Goal: Task Accomplishment & Management: Complete application form

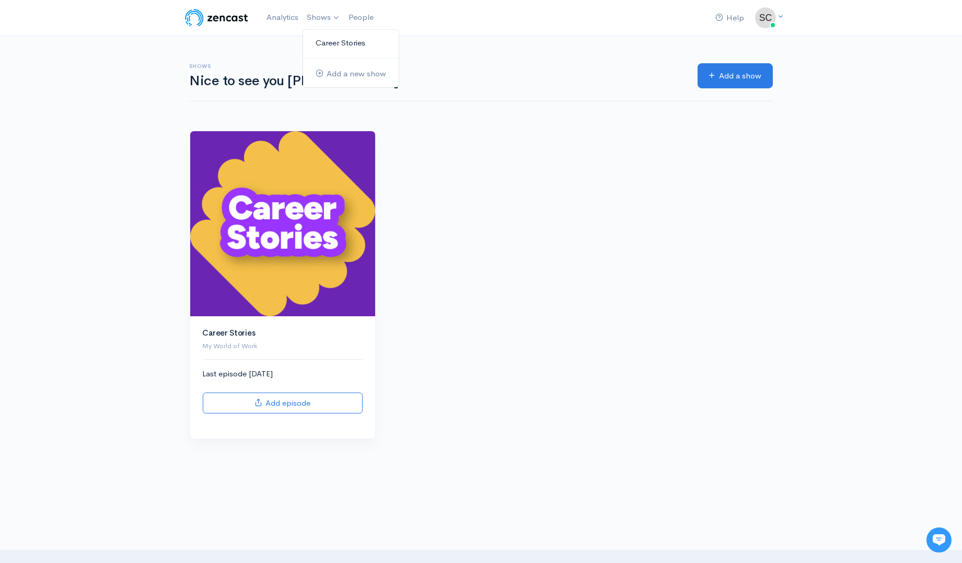
click at [334, 38] on link "Career Stories" at bounding box center [351, 43] width 96 height 18
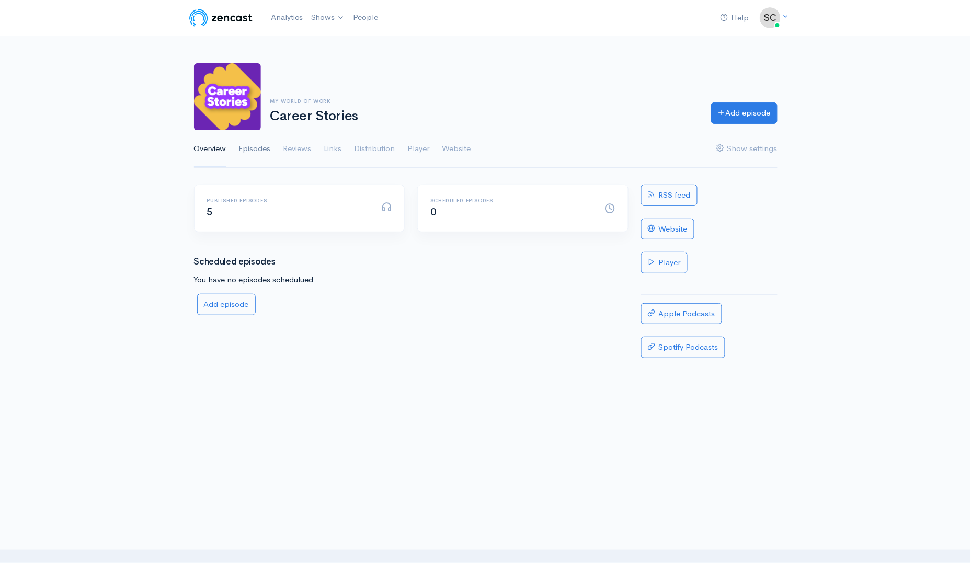
click at [257, 145] on link "Episodes" at bounding box center [255, 149] width 32 height 38
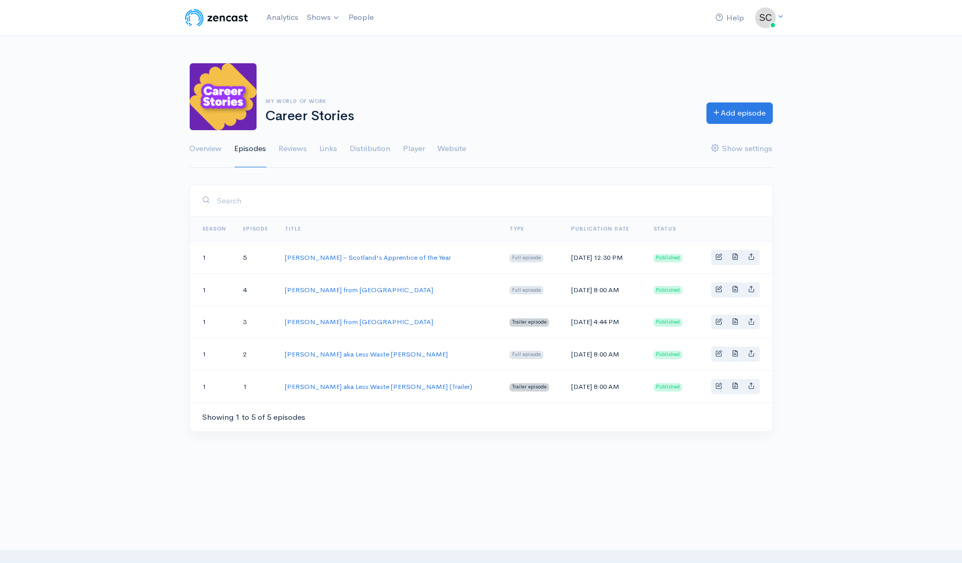
click at [484, 484] on div at bounding box center [481, 528] width 962 height 105
click at [756, 120] on link "Add episode" at bounding box center [740, 111] width 66 height 21
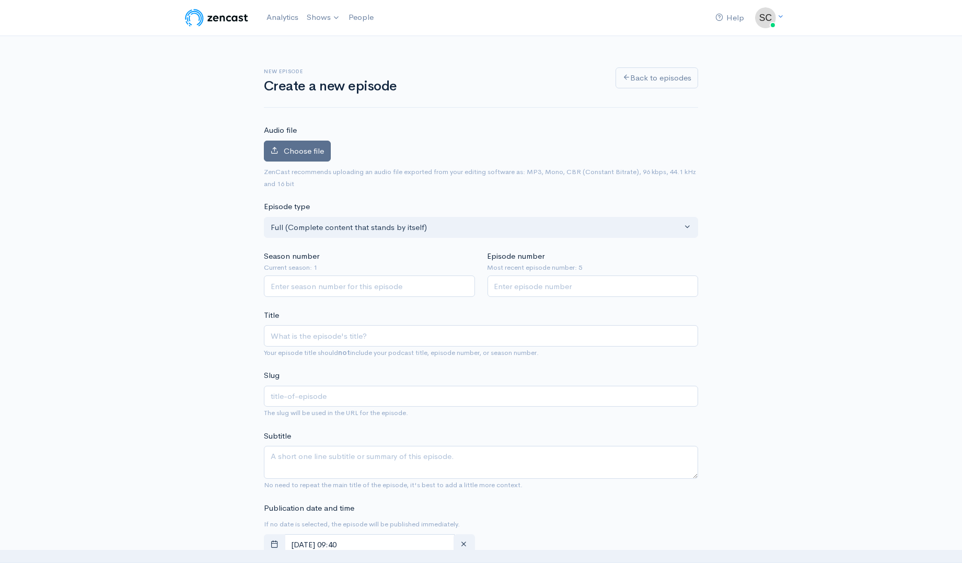
click at [290, 152] on span "Choose file" at bounding box center [304, 151] width 40 height 10
click at [0, 0] on input "Choose file" at bounding box center [0, 0] width 0 height 0
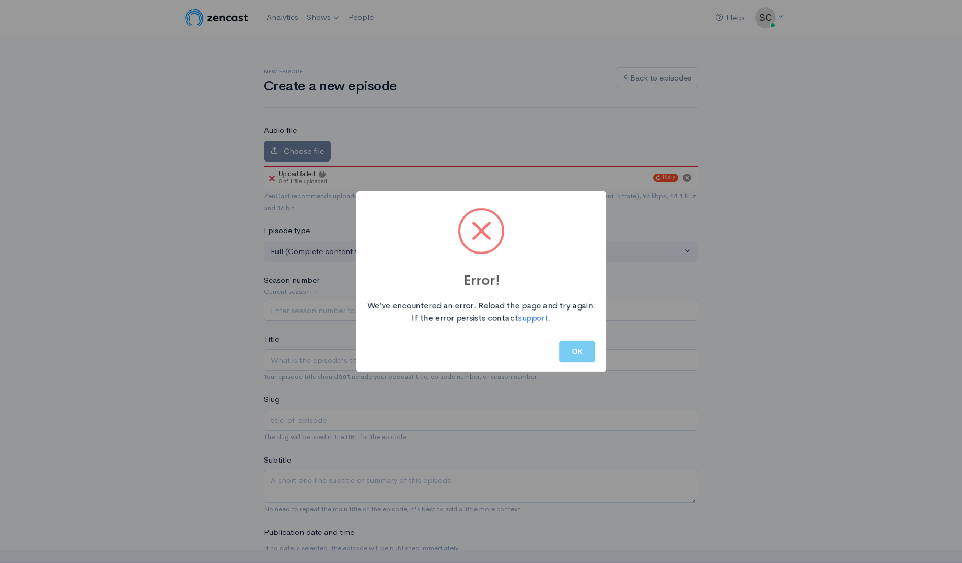
click at [577, 348] on button "OK" at bounding box center [577, 351] width 36 height 21
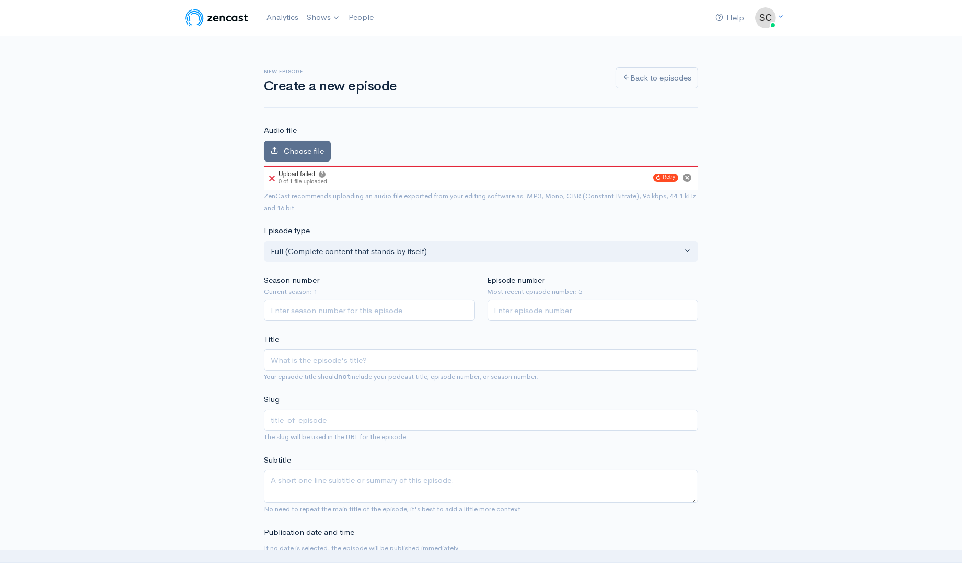
click at [300, 151] on span "Choose file" at bounding box center [304, 151] width 40 height 10
click at [0, 0] on input "Choose file" at bounding box center [0, 0] width 0 height 0
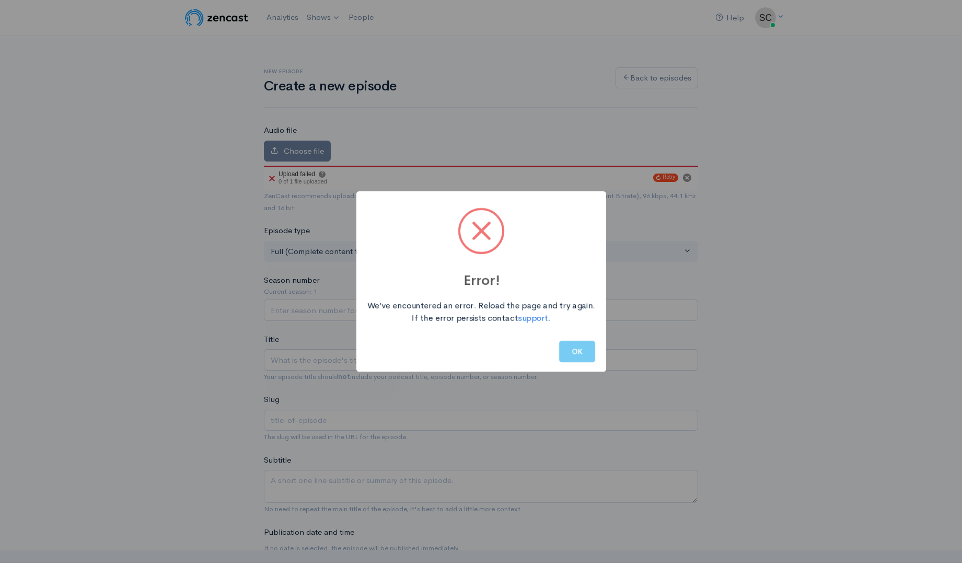
click at [573, 352] on button "OK" at bounding box center [577, 351] width 36 height 21
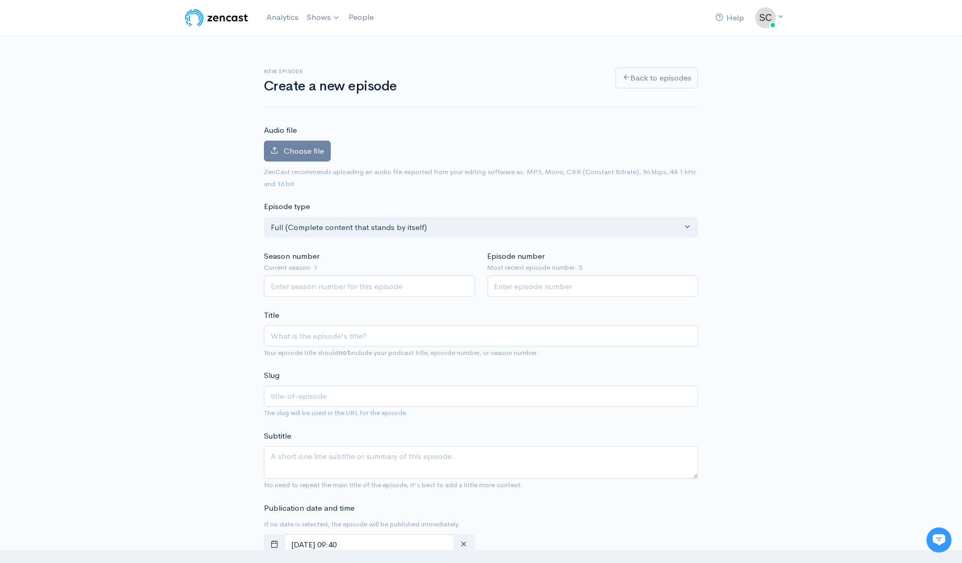
click at [301, 136] on div "Audio file Choose file 0 ZenCast recommends uploading an audio file exported fr…" at bounding box center [481, 156] width 434 height 65
click at [304, 151] on span "Choose file" at bounding box center [304, 151] width 40 height 10
click at [0, 0] on input "Choose file" at bounding box center [0, 0] width 0 height 0
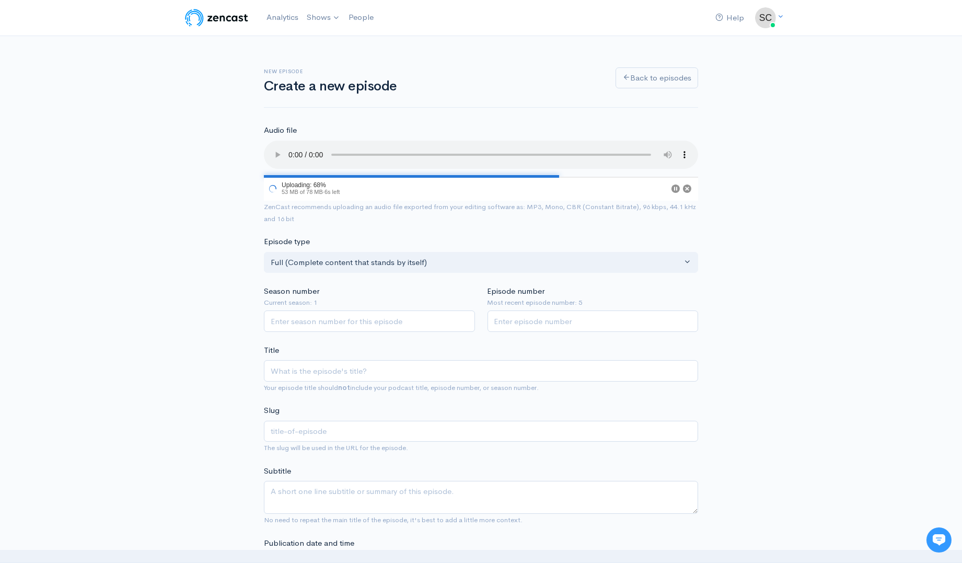
scroll to position [58, 0]
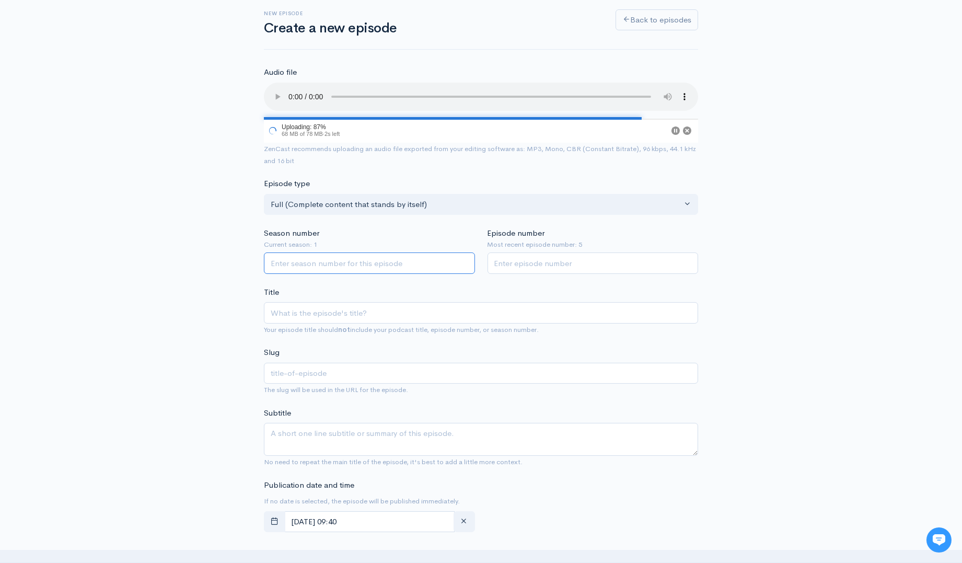
click at [311, 263] on input "Season number" at bounding box center [369, 263] width 211 height 21
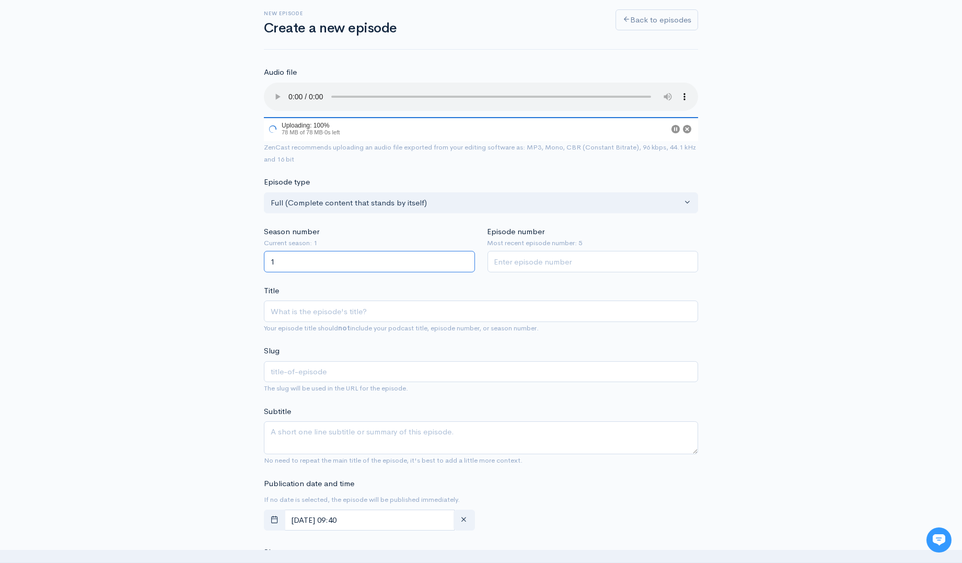
type input "1"
click at [524, 244] on small "Most recent episode number: 5" at bounding box center [593, 243] width 211 height 10
click at [530, 268] on input "Episode number" at bounding box center [593, 261] width 211 height 21
type input "6"
click at [467, 307] on input "Title" at bounding box center [481, 311] width 434 height 21
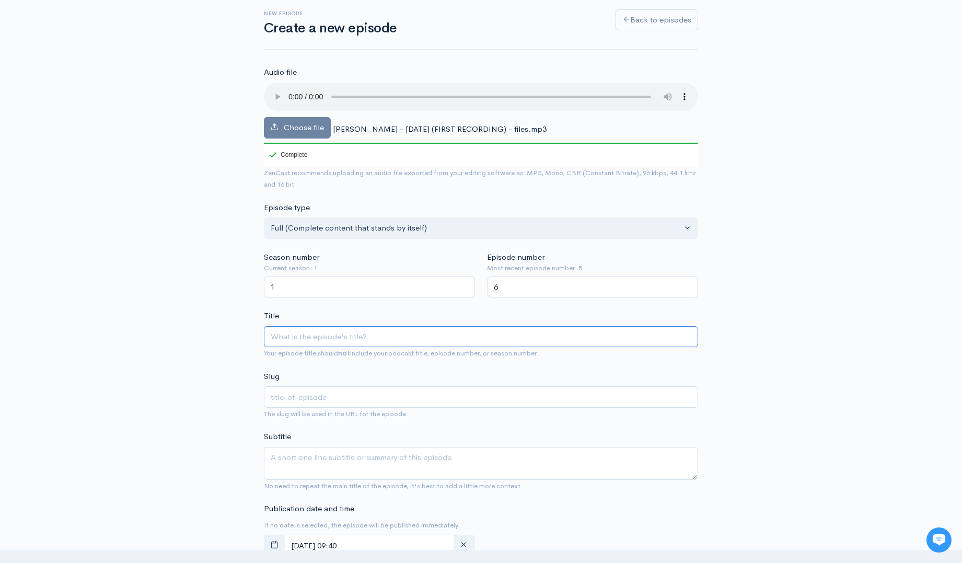
type input "S"
type input "s"
type input "Se"
type input "se"
type input "Sea"
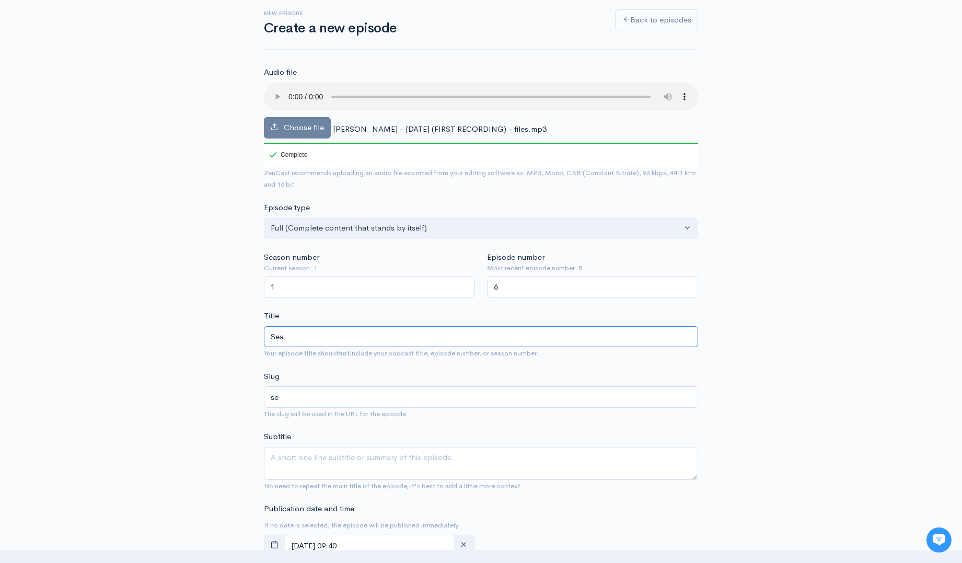
type input "sea"
type input "Sean"
type input "sean"
type input "Sean C"
type input "sean-c"
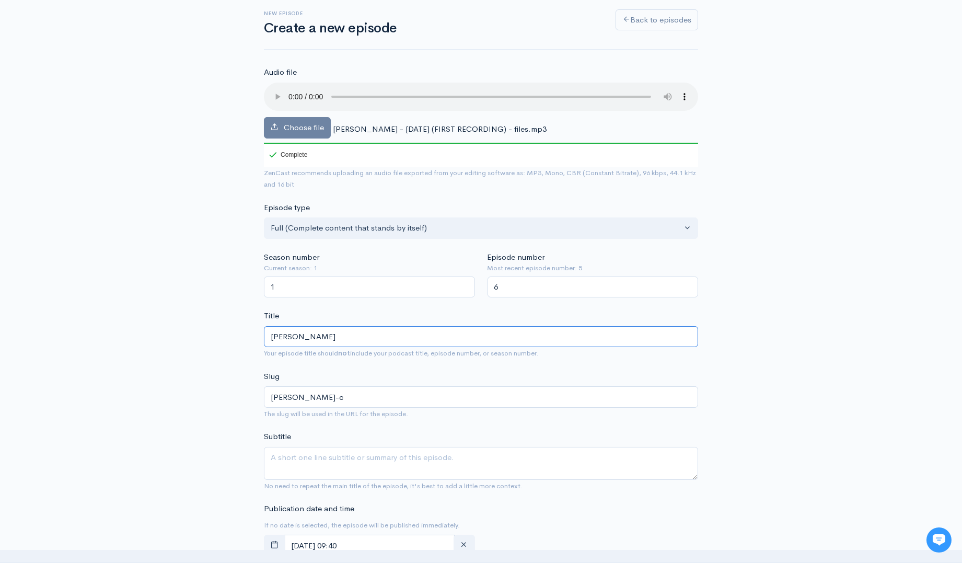
type input "Sean Co"
type input "sean-co"
type input "Sean Con"
type input "sean-con"
type input "Sean Conn"
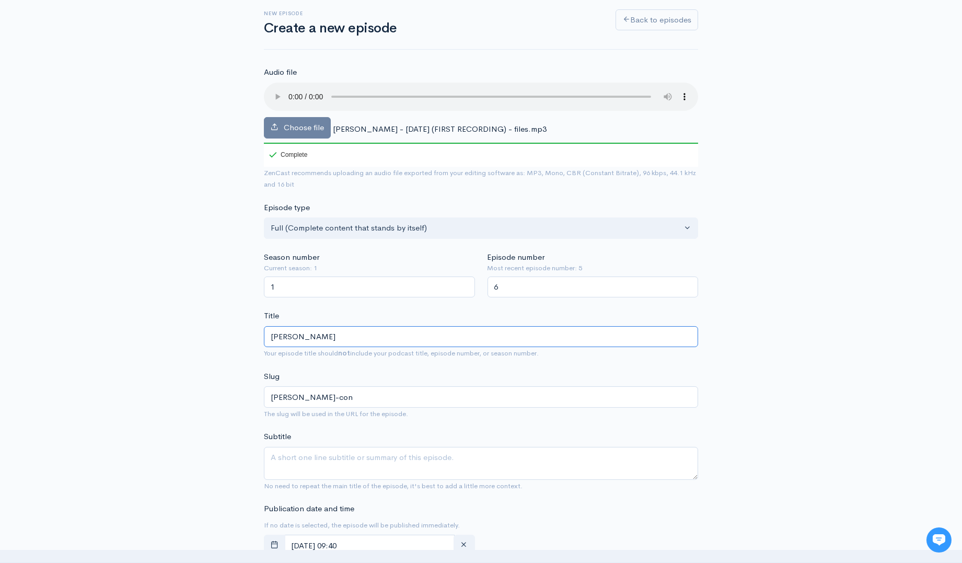
type input "sean-conn"
type input "Sean Conno"
type input "sean-conno"
type input "[PERSON_NAME]"
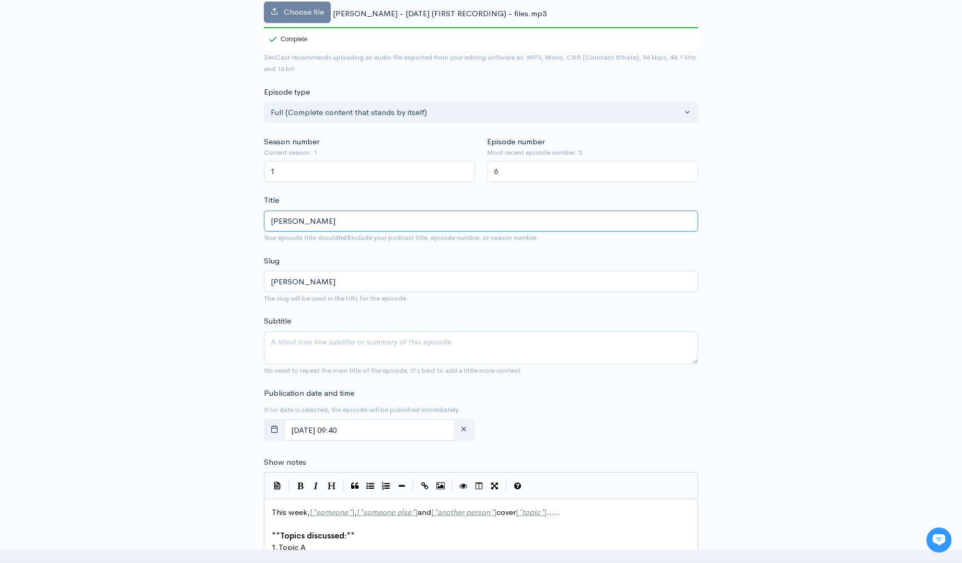
scroll to position [174, 0]
type input "[PERSON_NAME]"
click at [327, 342] on textarea "Subtitle" at bounding box center [481, 347] width 434 height 33
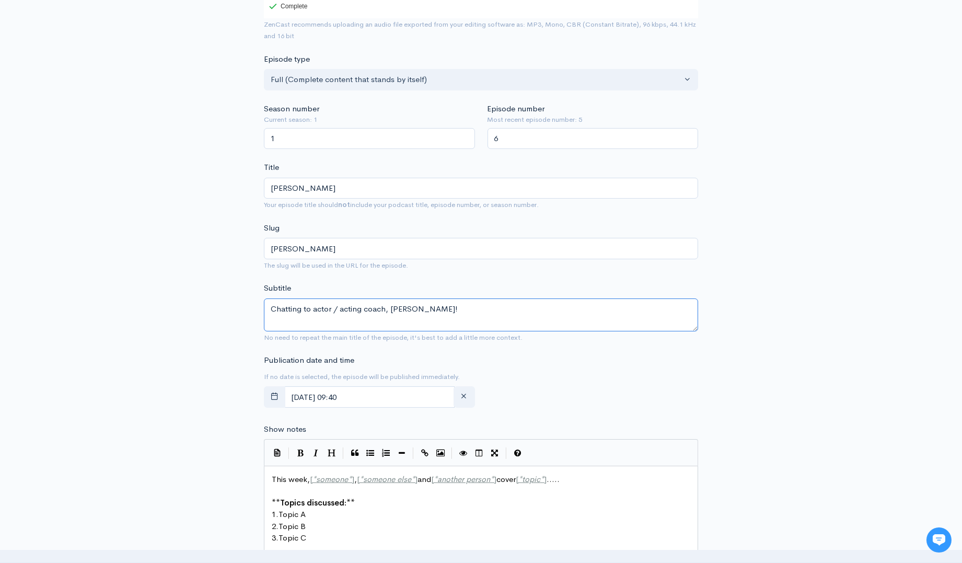
scroll to position [290, 0]
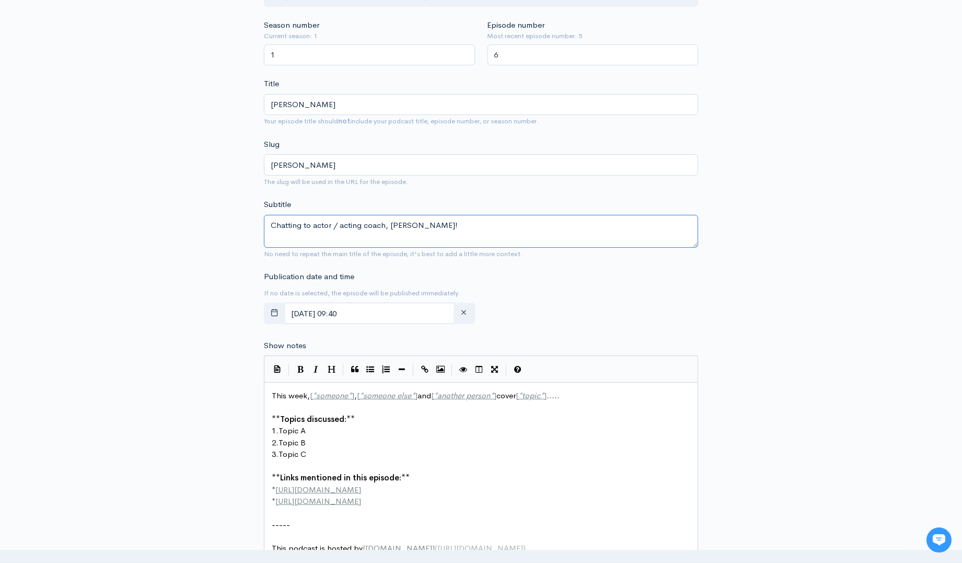
click at [311, 225] on textarea "Chatting to actor / acting coach, Sean Connor!" at bounding box center [481, 231] width 434 height 33
type textarea "Chatting to [DEMOGRAPHIC_DATA] actor and acting coach, [PERSON_NAME]!"
click at [434, 283] on div "Publication date and time If no date is selected, the episode will be published…" at bounding box center [370, 300] width 224 height 58
click at [391, 319] on input "September, 25 2025 09:40" at bounding box center [369, 313] width 170 height 21
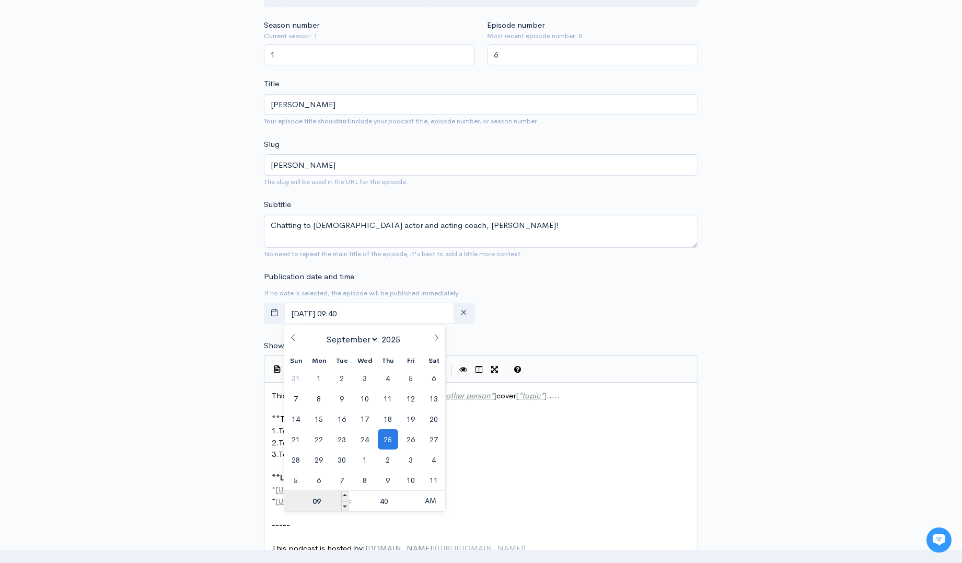
click at [322, 499] on input "09" at bounding box center [316, 501] width 64 height 21
type input "1"
type input "September, 25 2025 01:40"
type input "01"
click at [387, 500] on input "40" at bounding box center [384, 501] width 64 height 21
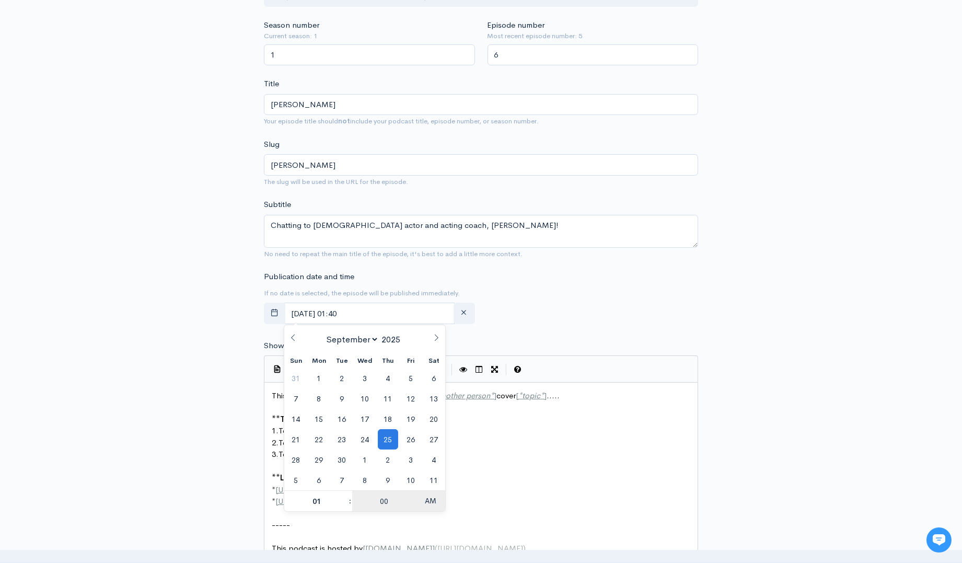
type input "00"
click at [433, 502] on span "AM" at bounding box center [431, 500] width 29 height 21
type input "September, 25 2025 13:00"
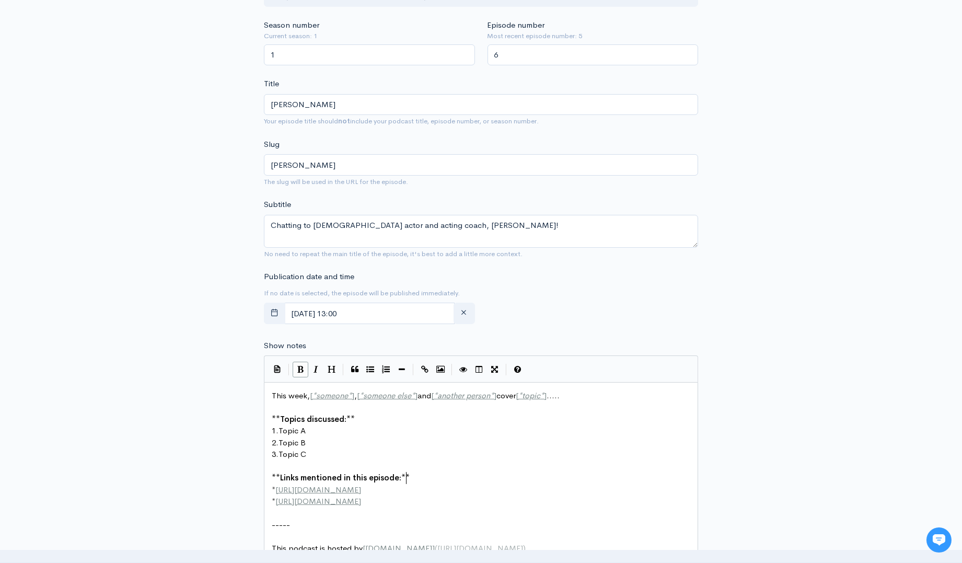
click at [541, 473] on pre "** Links mentioned in this episode: **" at bounding box center [486, 478] width 432 height 12
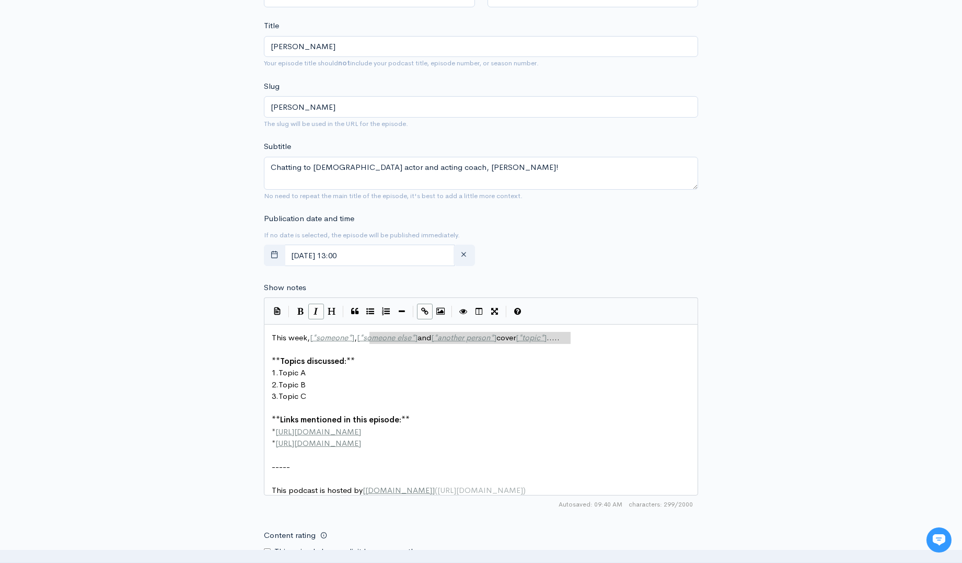
type textarea "e*], [*someone else*] and [*another person*] cover [*topic*]....."
drag, startPoint x: 577, startPoint y: 340, endPoint x: 312, endPoint y: 340, distance: 265.1
type textarea "[*someone*],"
type textarea "Joe and Carrie chat"
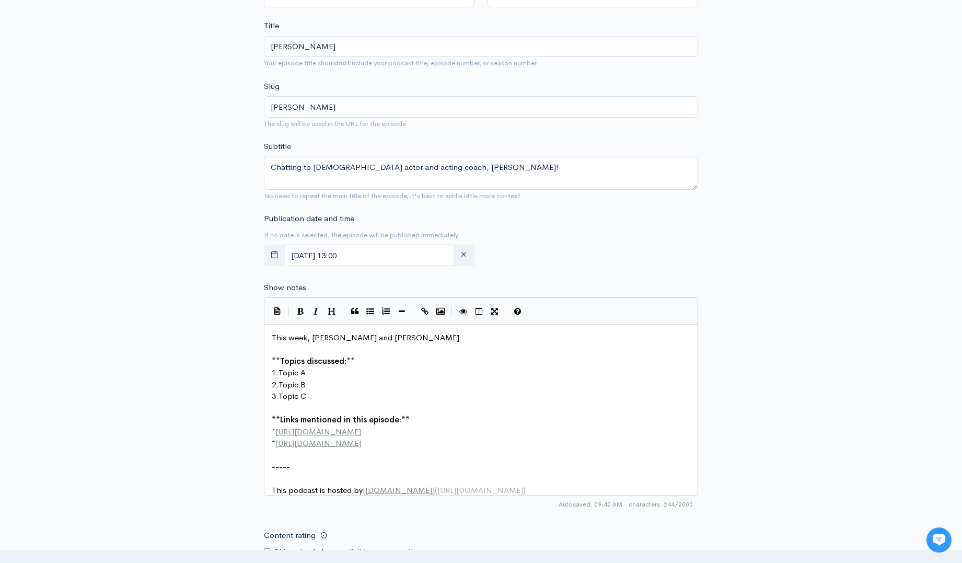
scroll to position [4, 68]
type textarea "is week"
type textarea "n"
type textarea "On this episd"
type textarea "ode"
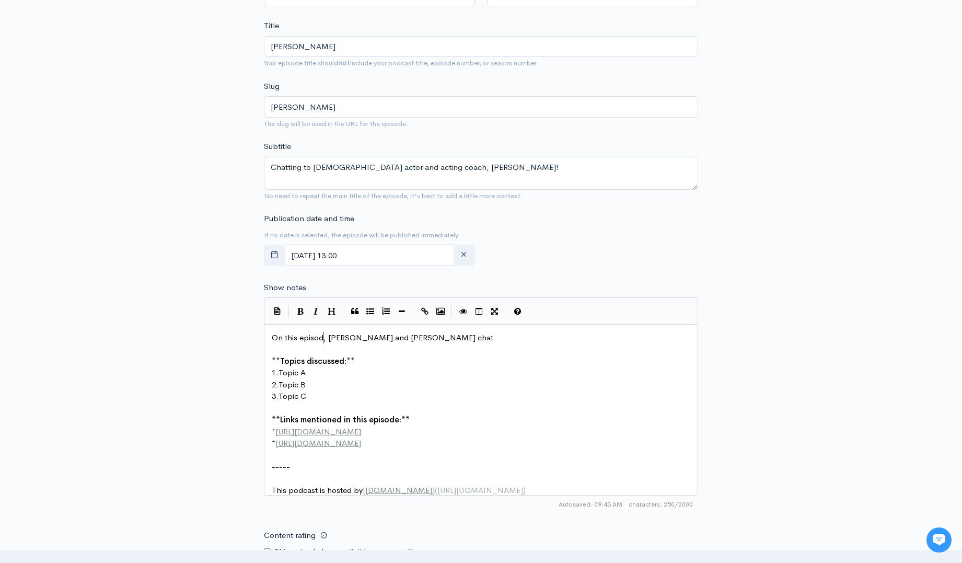
scroll to position [4, 13]
type textarea "to Glasgo"
type textarea "w a"
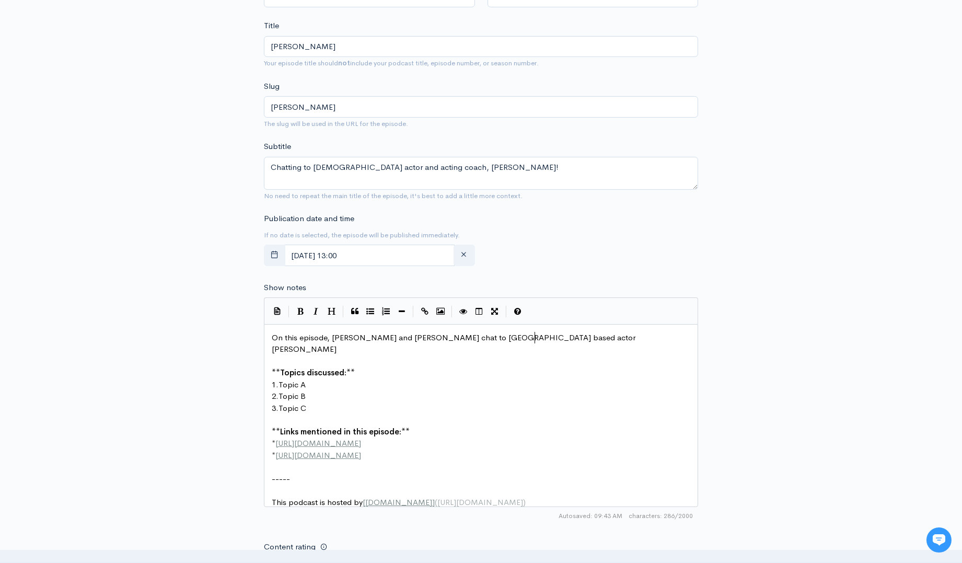
type textarea "based actor Sean Connor,"
type textarea ". Sean is perhaps best known for his work on River"
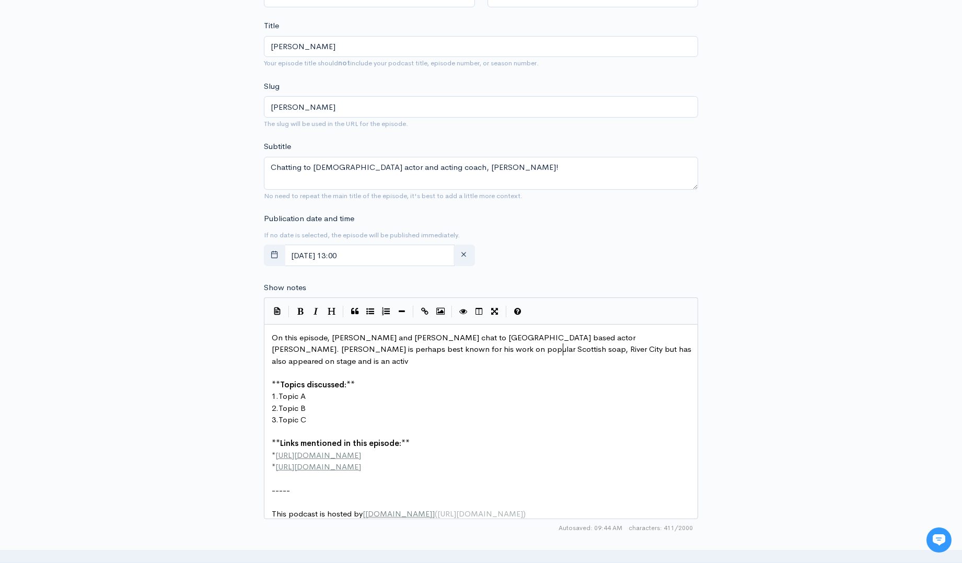
scroll to position [4, 286]
type textarea "popular Scottish soap, River City but has also appeared on stage and is an acti…"
type textarea "ch at Theatre School Scotland as"
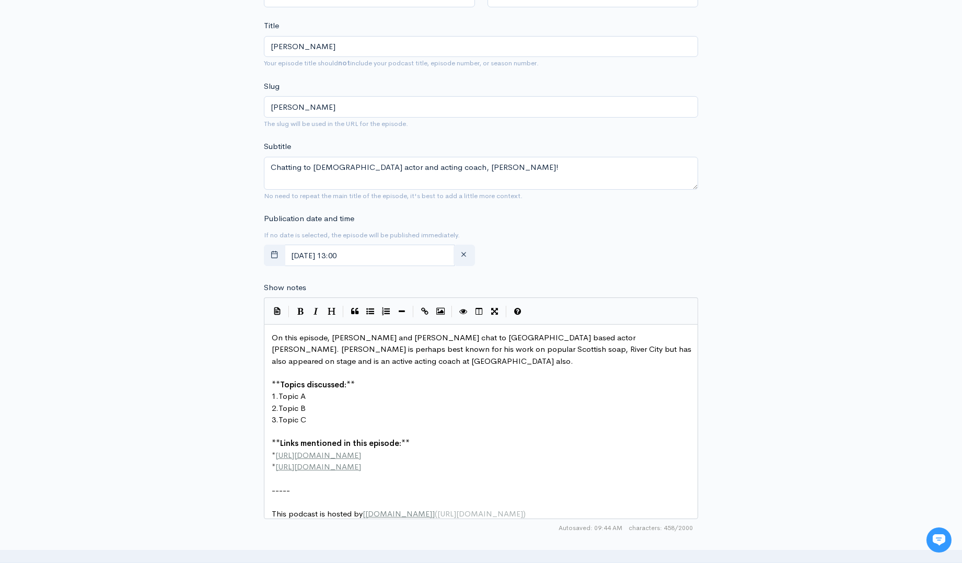
type textarea "lso."
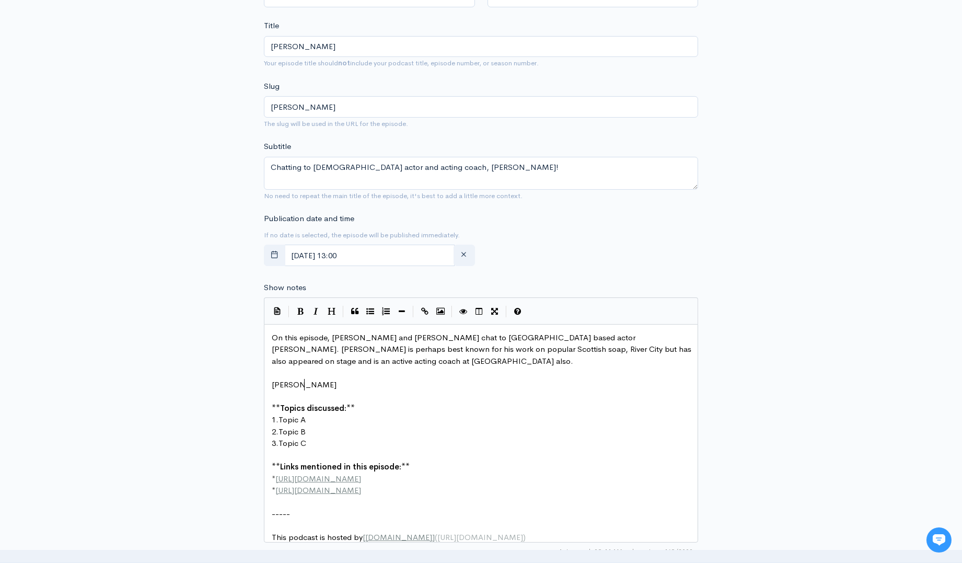
type textarea "Sean chat"
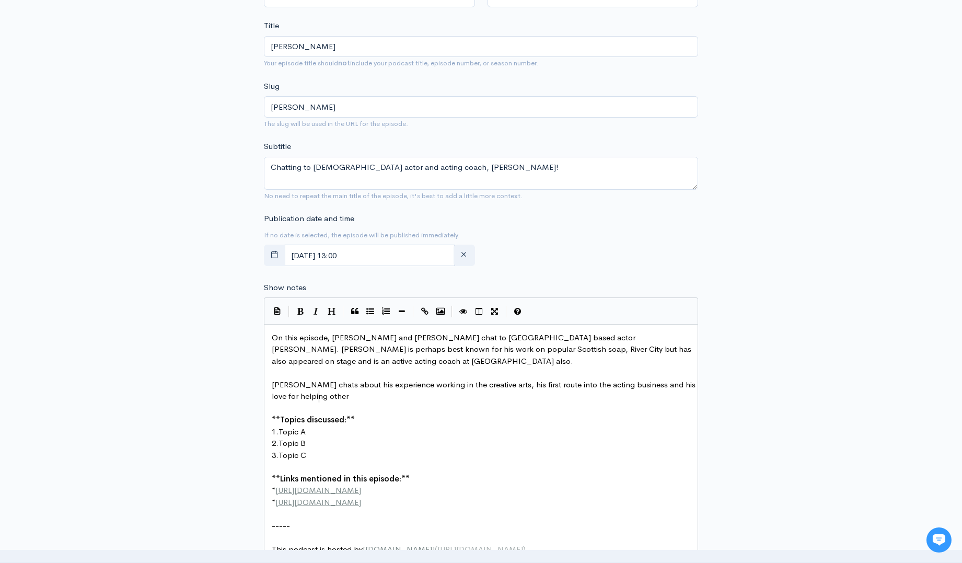
scroll to position [4, 422]
type textarea "s about his experience working in the creative arts, his first route into the a…"
type textarea "the bu for"
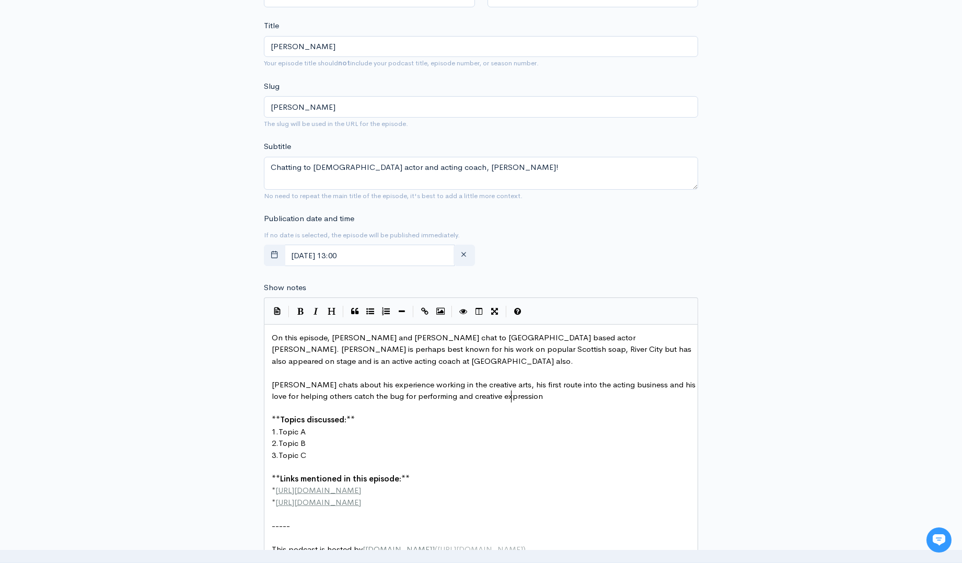
type textarea "g for performing and creative expression."
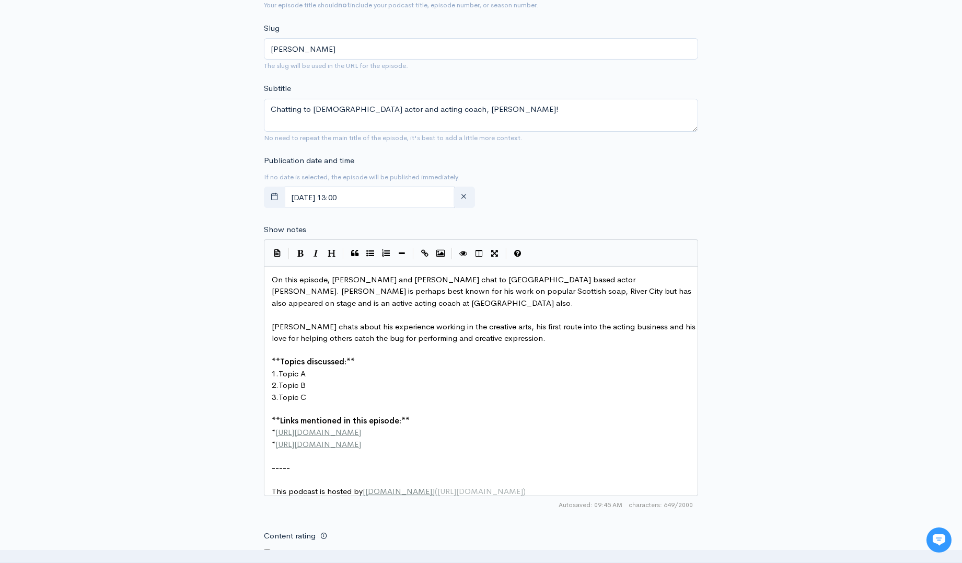
click at [312, 372] on pre "1. Topic A" at bounding box center [486, 374] width 432 height 12
type textarea "Getting into acting"
type textarea "B"
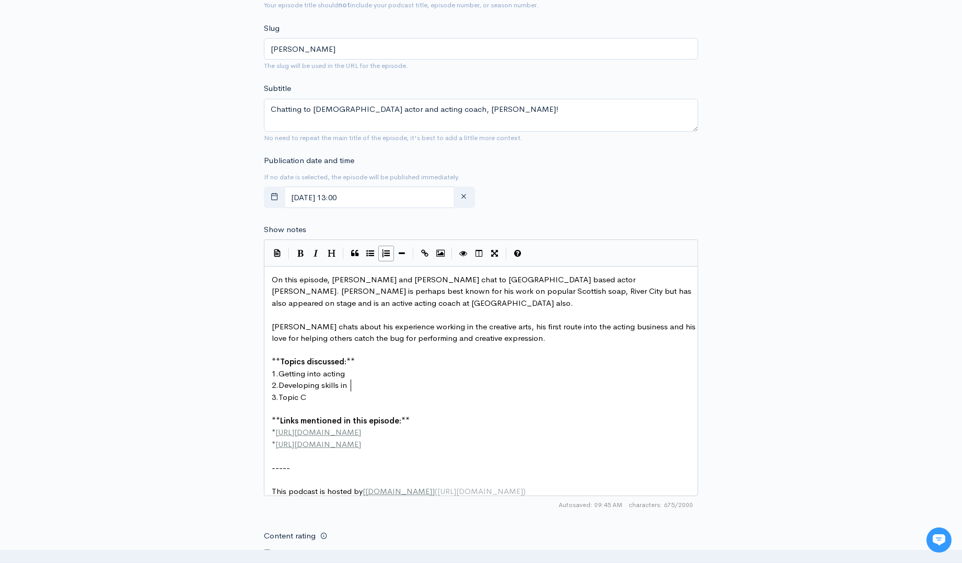
type textarea "Developing skills in t"
type textarea "professional and soft"
type textarea "skills in the industry"
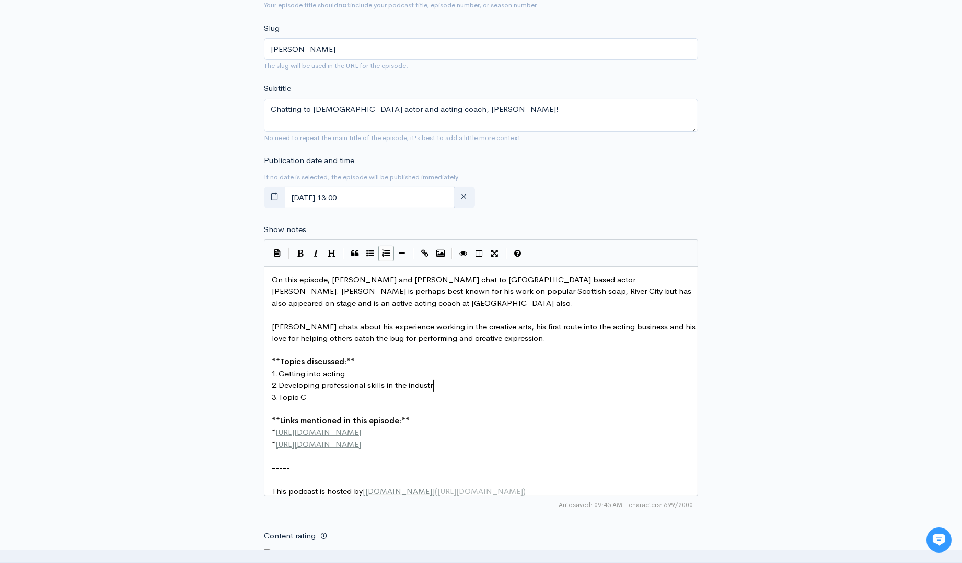
scroll to position [4, 69]
type textarea "ic C"
type textarea "What the future holds!"
click at [394, 437] on pre "* http://example.com" at bounding box center [486, 433] width 432 height 12
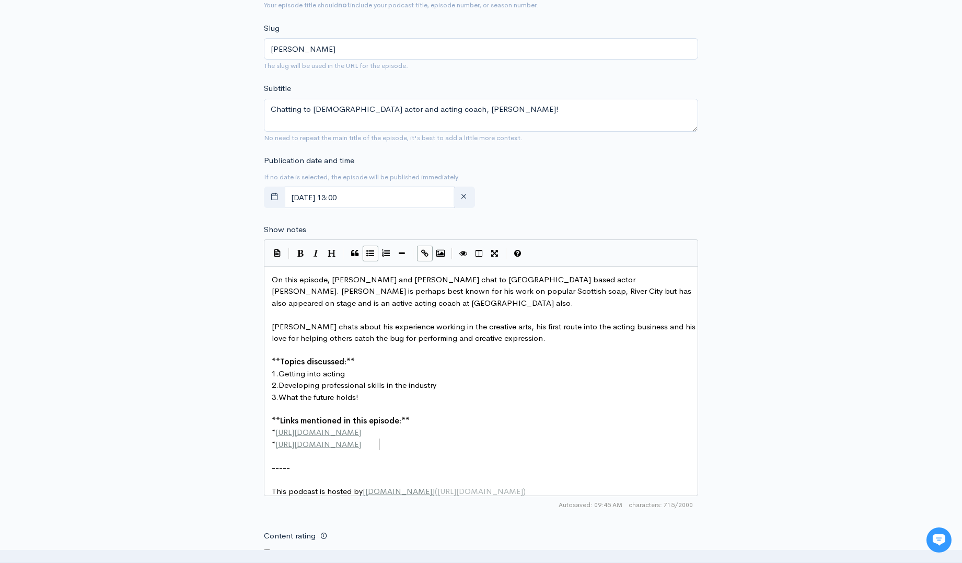
type textarea "**Links mentioned in this episode:** * http://example.com * http://second-examp…"
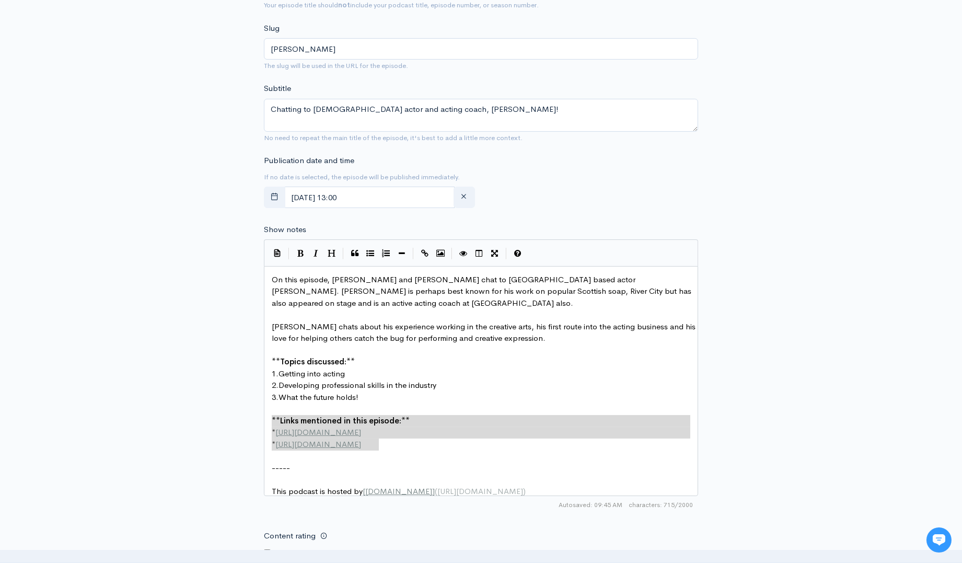
drag, startPoint x: 384, startPoint y: 443, endPoint x: 175, endPoint y: 419, distance: 210.5
click at [358, 453] on pre "​" at bounding box center [486, 456] width 432 height 12
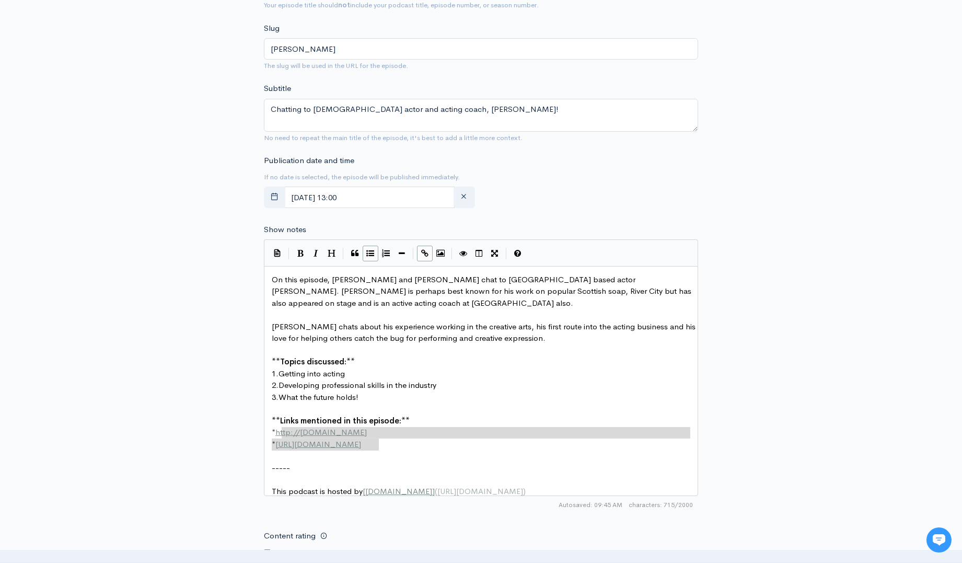
type textarea "http://example.com * http://second-example.com"
drag, startPoint x: 391, startPoint y: 446, endPoint x: 280, endPoint y: 429, distance: 112.7
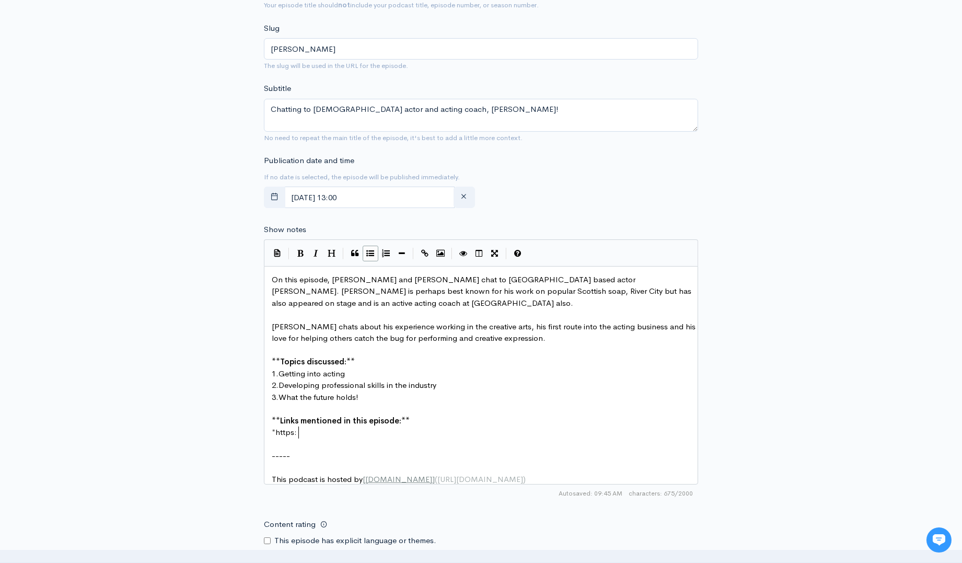
type textarea "https:?/"
type textarea "//instagram.com/seanconnor"
type textarea "_sean_connor)"
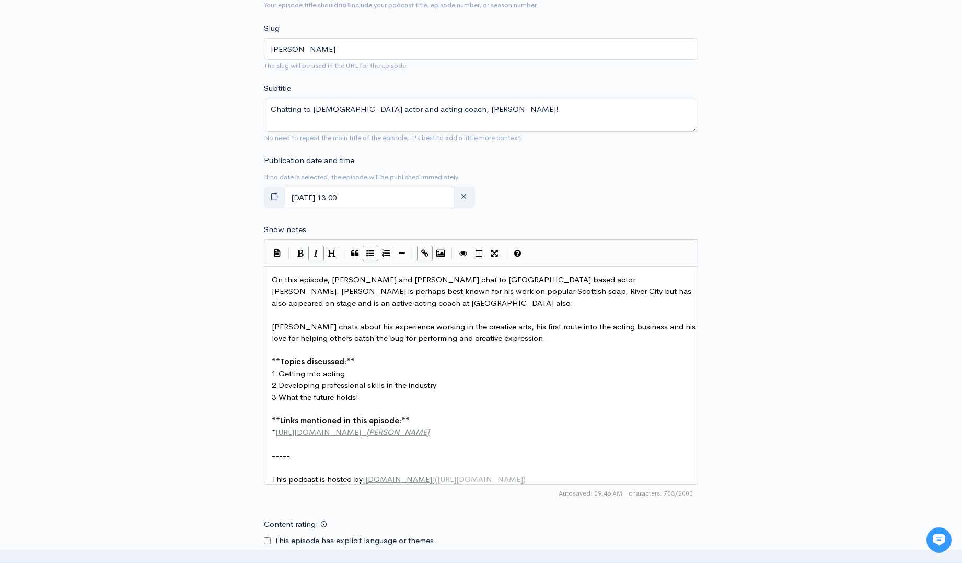
scroll to position [4, 54]
type textarea "_"
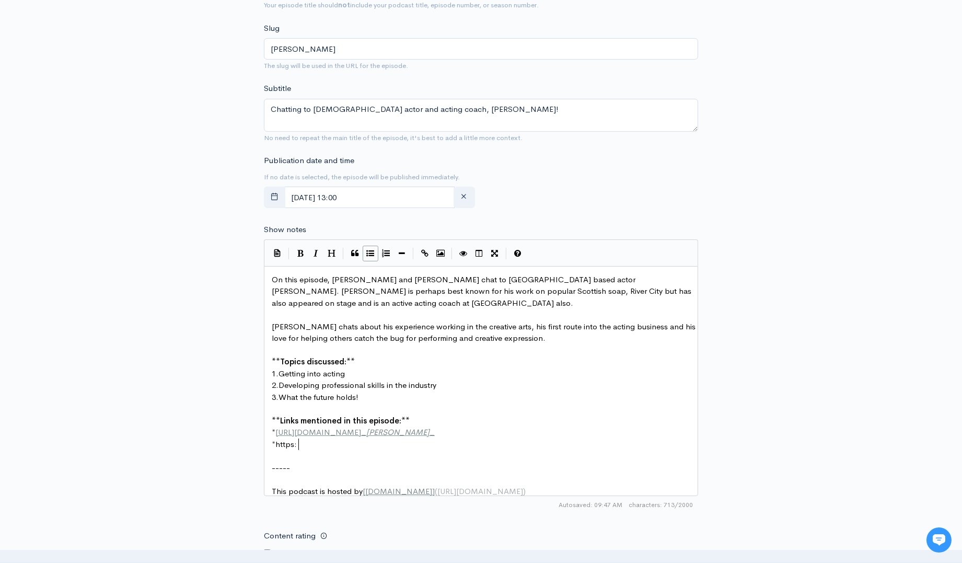
scroll to position [4, 27]
type textarea "https://m"
type textarea "instagram.com/mywowscotland"
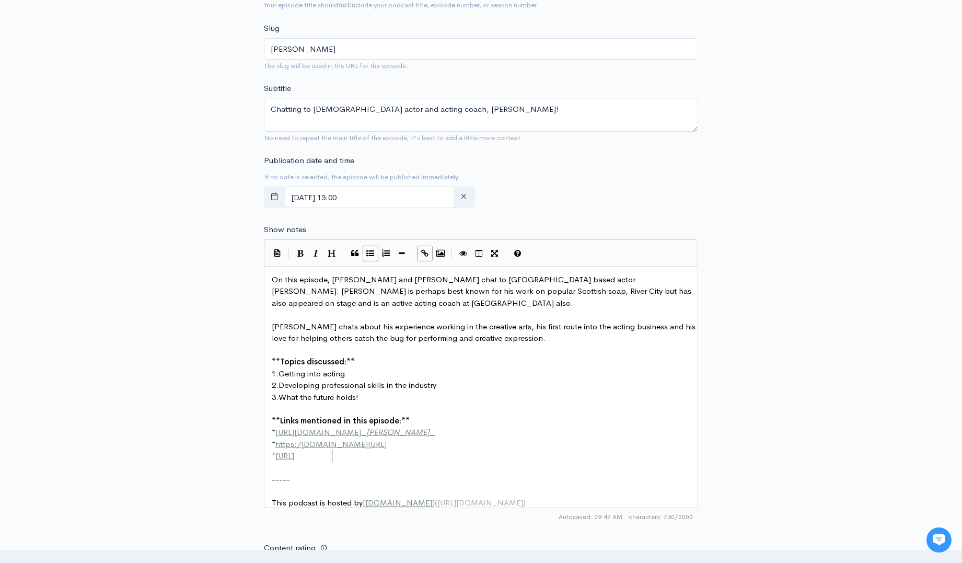
scroll to position [4, 65]
type textarea "https://tiktok.com/@mywowsct"
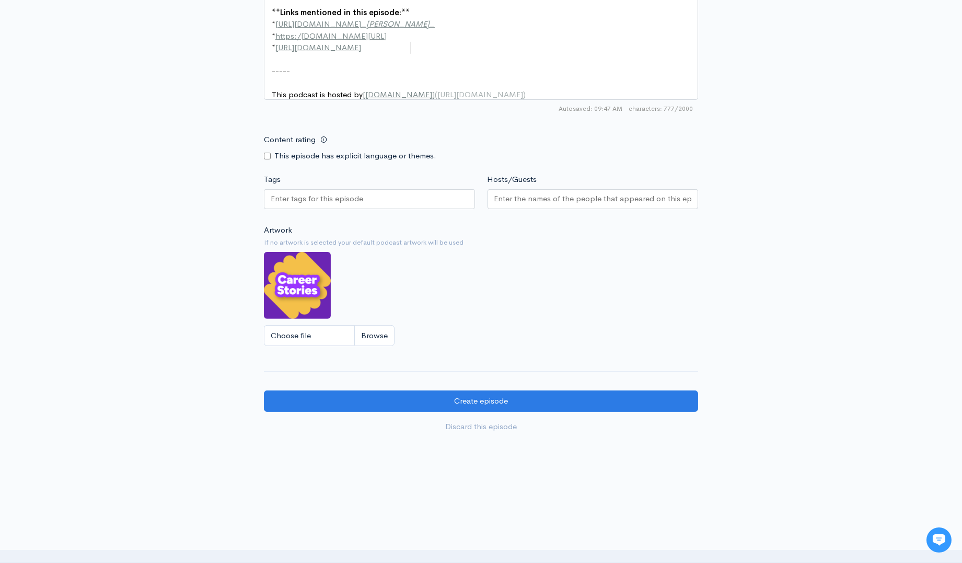
scroll to position [788, 0]
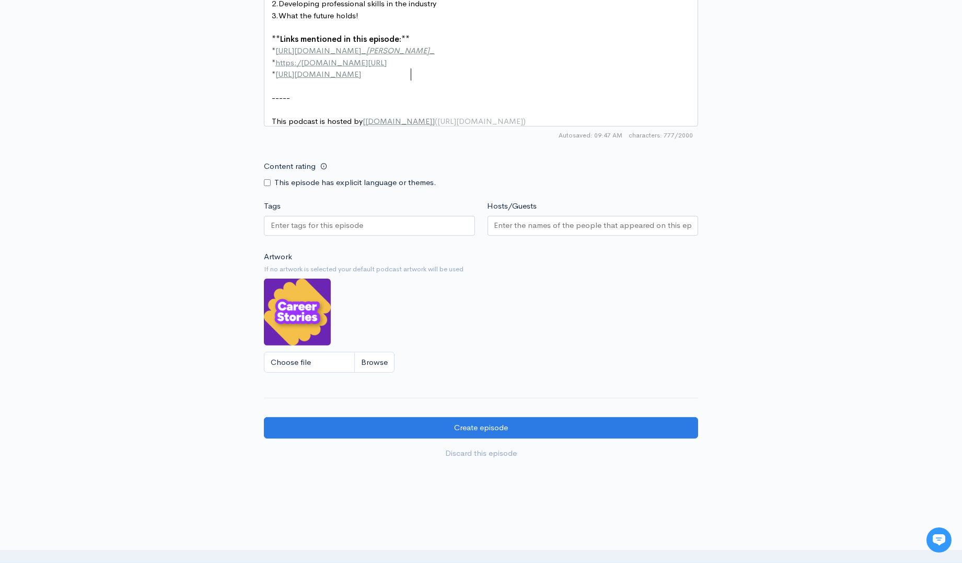
type textarea "otland"
click at [358, 231] on input "Tags" at bounding box center [318, 226] width 94 height 12
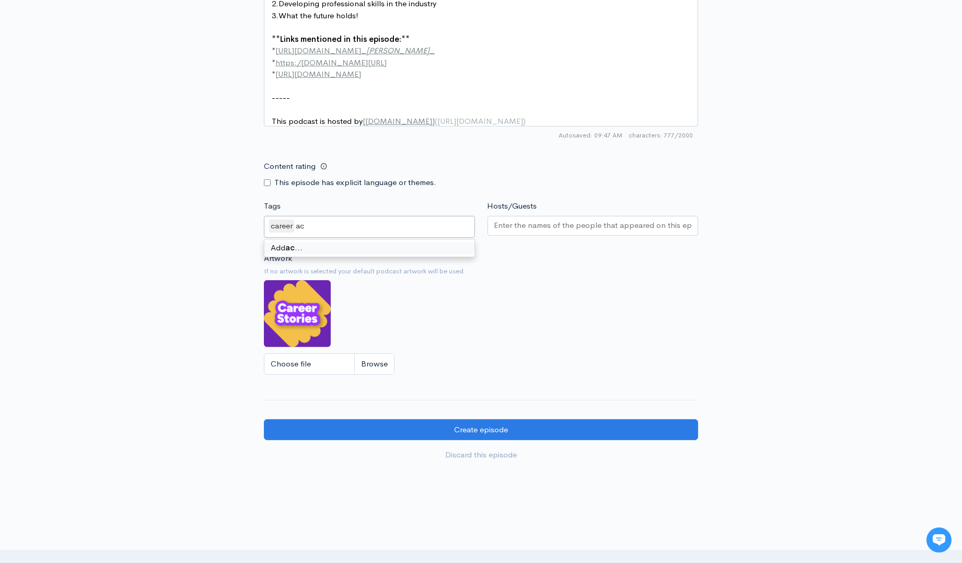
scroll to position [0, 0]
type input "a"
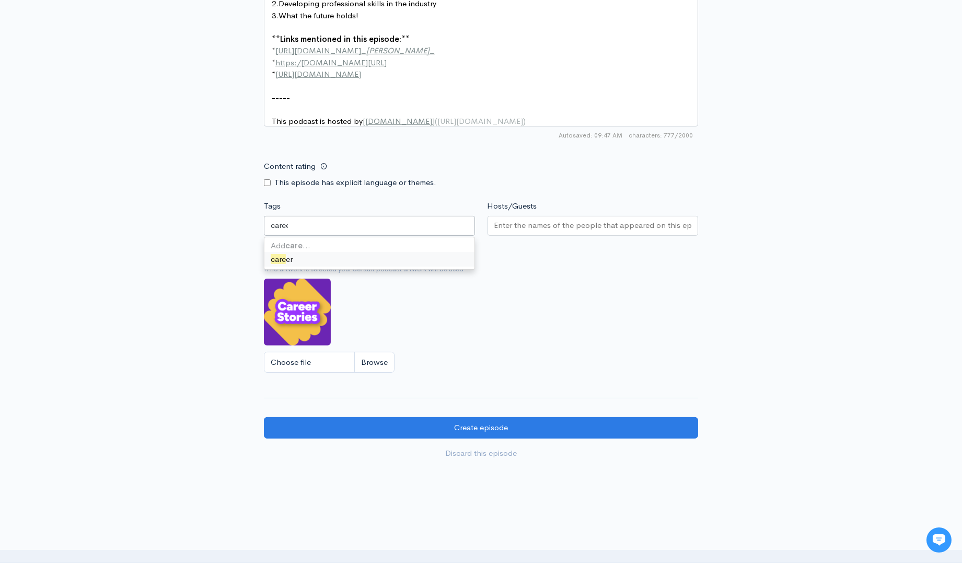
type input "career"
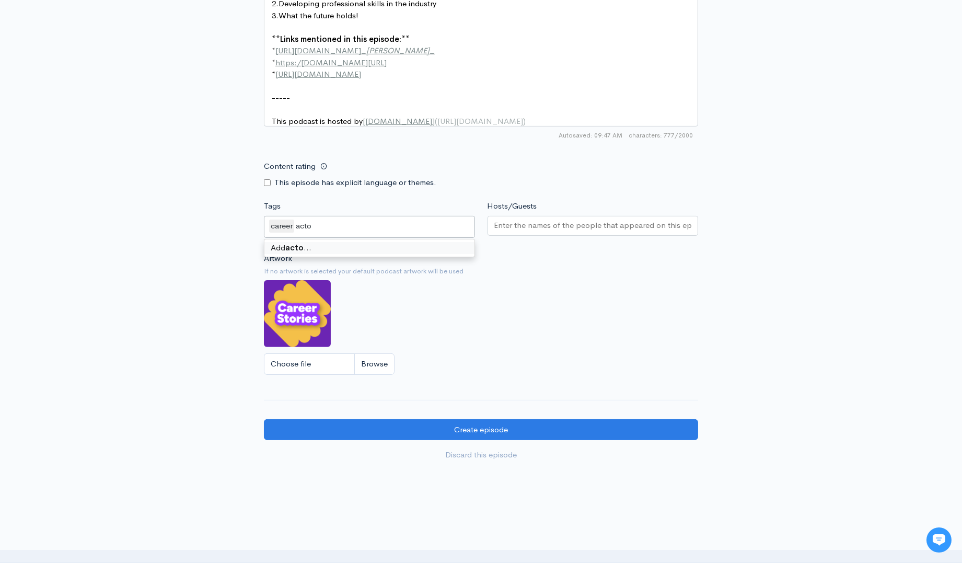
type input "actor"
type input "creative arts"
type input "theatre"
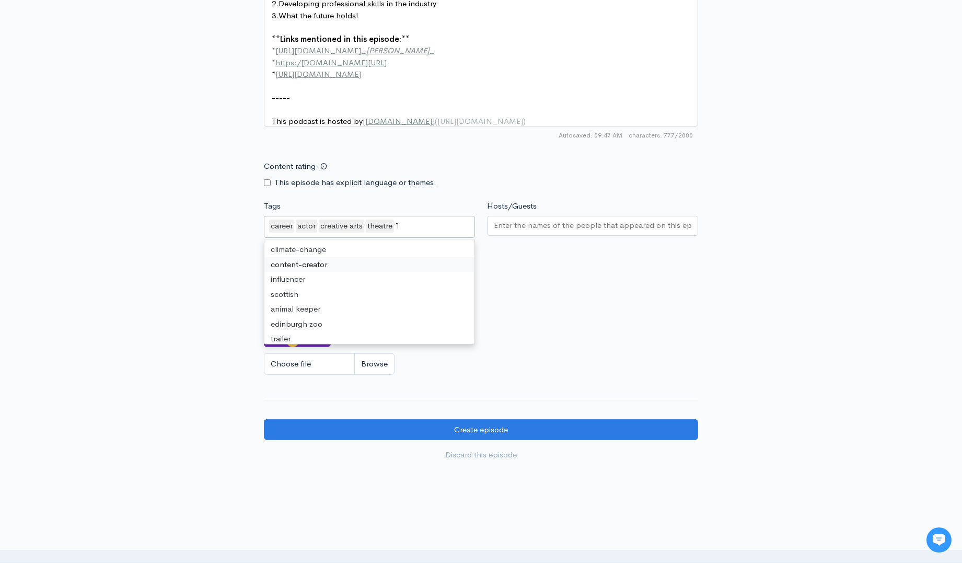
type input "TV"
type input "r"
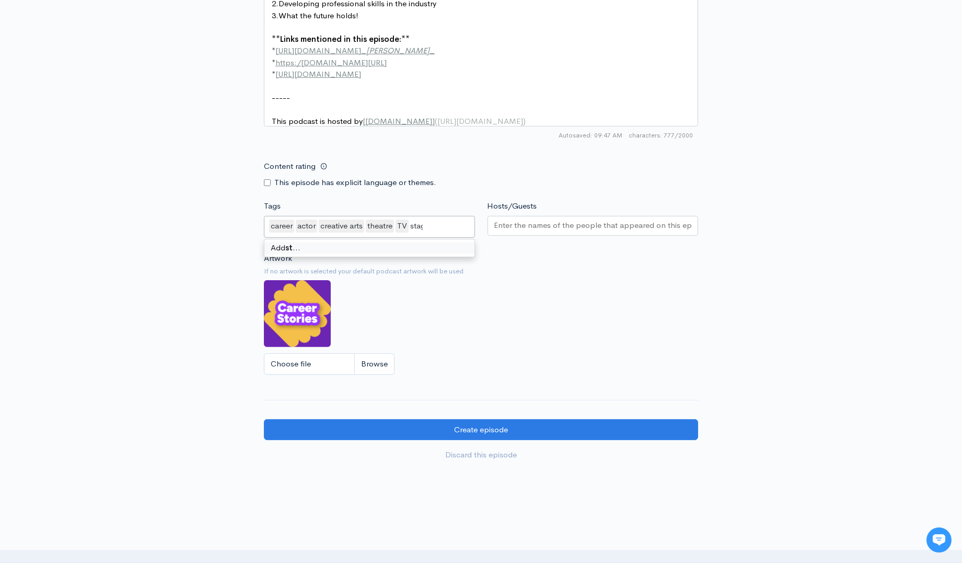
type input "stage"
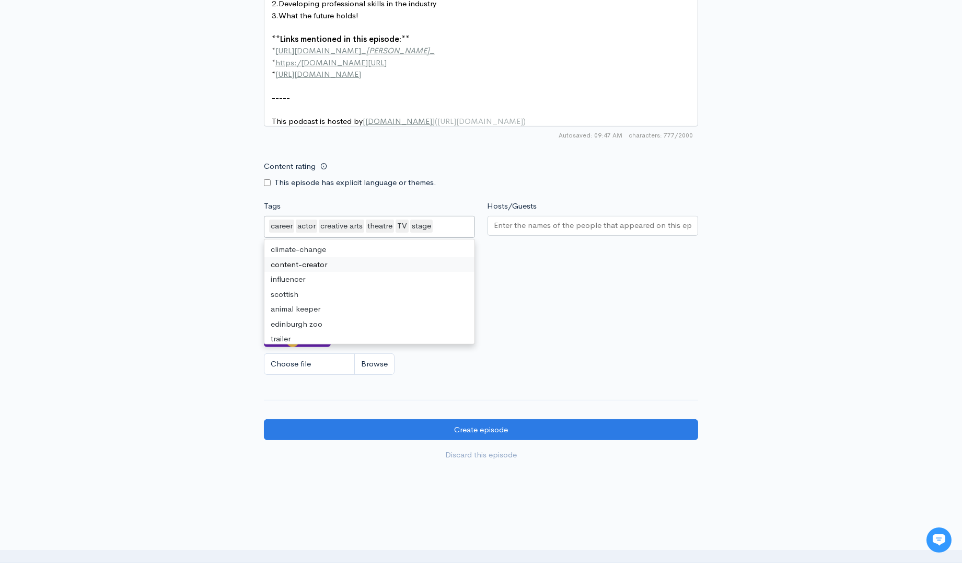
click at [511, 232] on input "Hosts/Guests" at bounding box center [594, 226] width 198 height 12
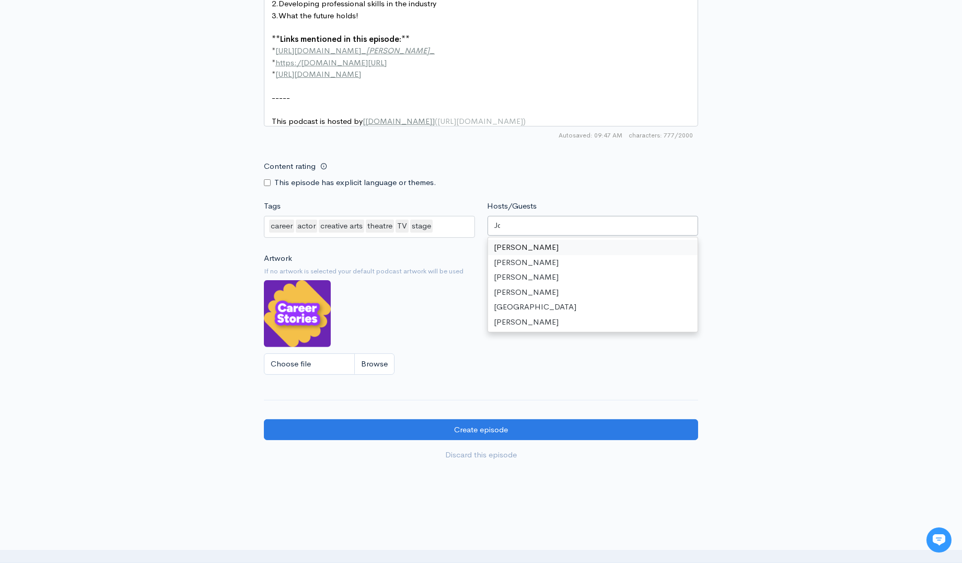
type input "Joe"
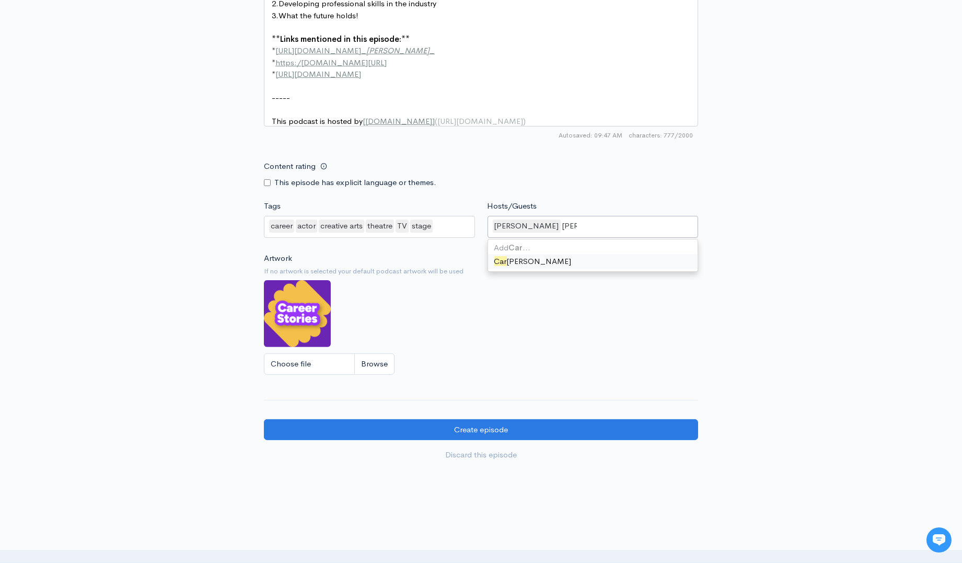
type input "Carrie"
type input "[PERSON_NAME]"
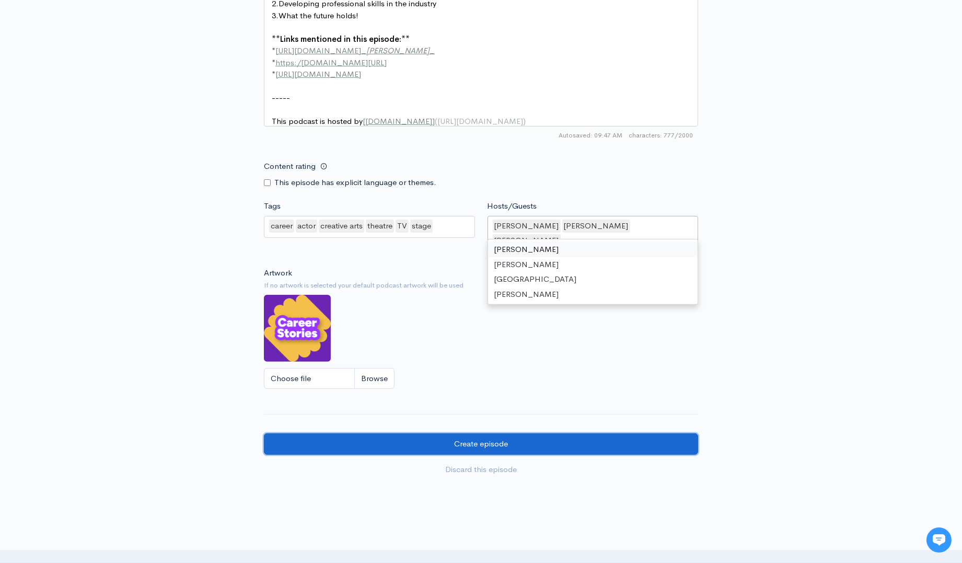
click at [495, 440] on input "Create episode" at bounding box center [481, 443] width 434 height 21
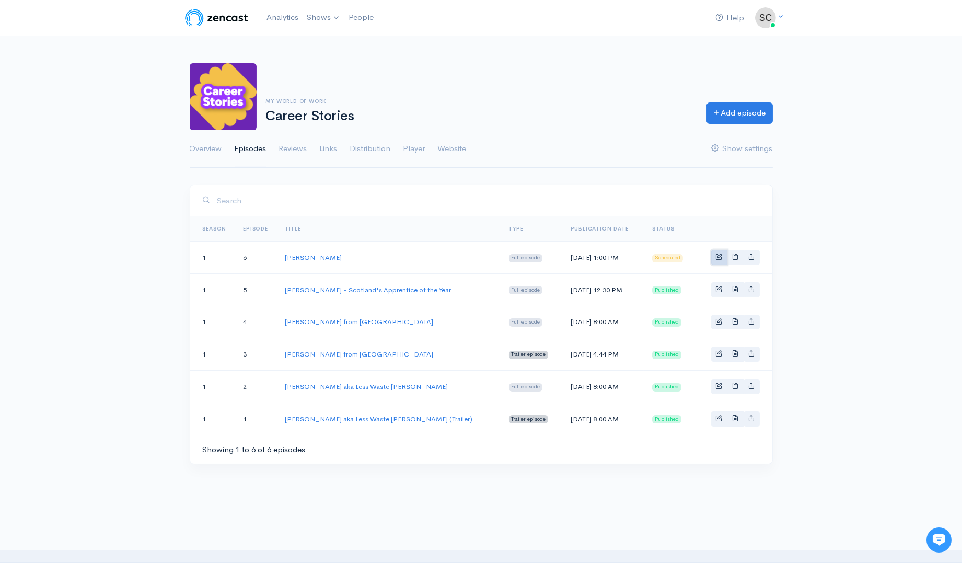
click at [714, 255] on link "Basic example" at bounding box center [720, 257] width 16 height 15
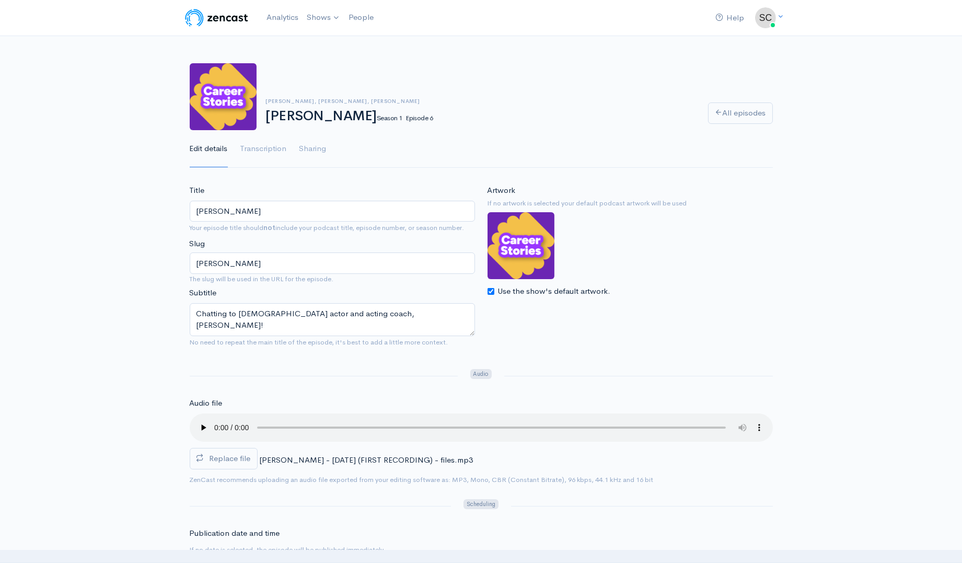
click at [291, 214] on input "[PERSON_NAME]" at bounding box center [332, 211] width 285 height 21
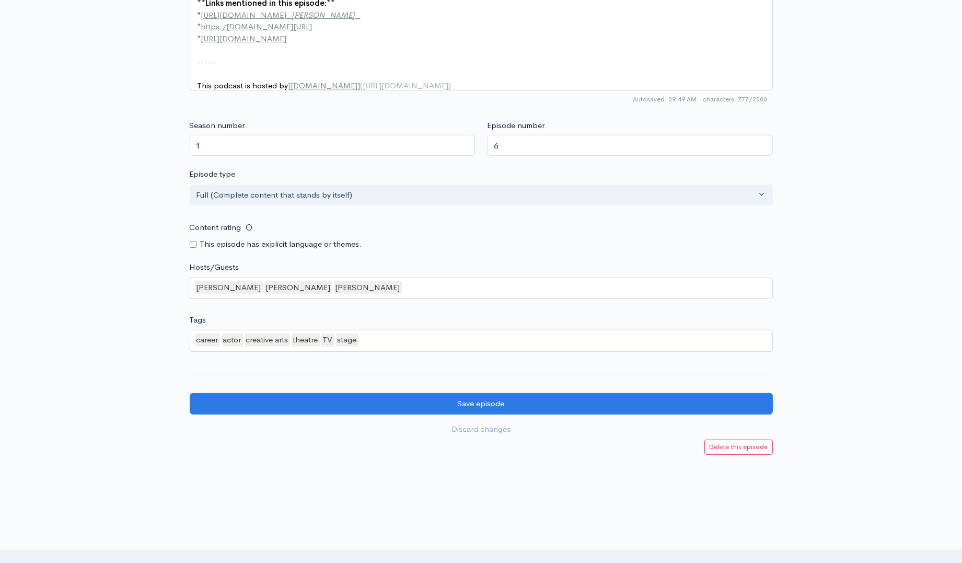
scroll to position [847, 0]
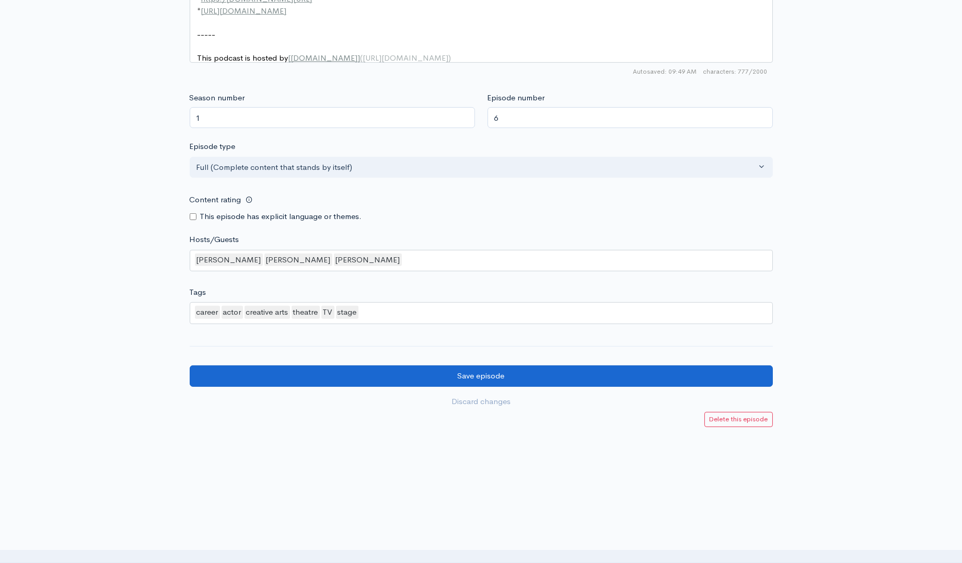
type input "[PERSON_NAME], Actor"
click at [546, 366] on input "Save episode" at bounding box center [481, 375] width 583 height 21
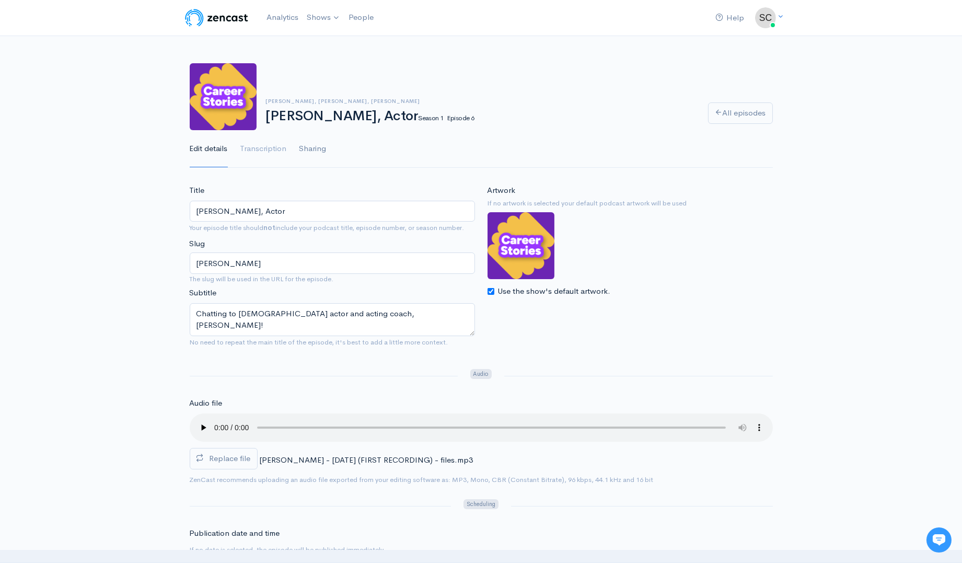
click at [311, 144] on link "Sharing" at bounding box center [313, 149] width 27 height 38
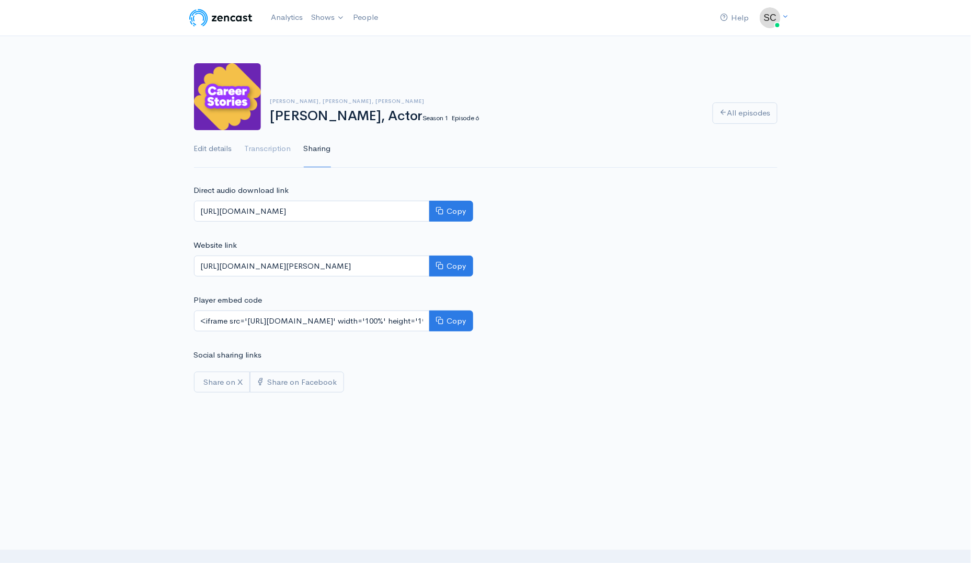
click at [212, 146] on link "Edit details" at bounding box center [213, 149] width 38 height 38
select select "8"
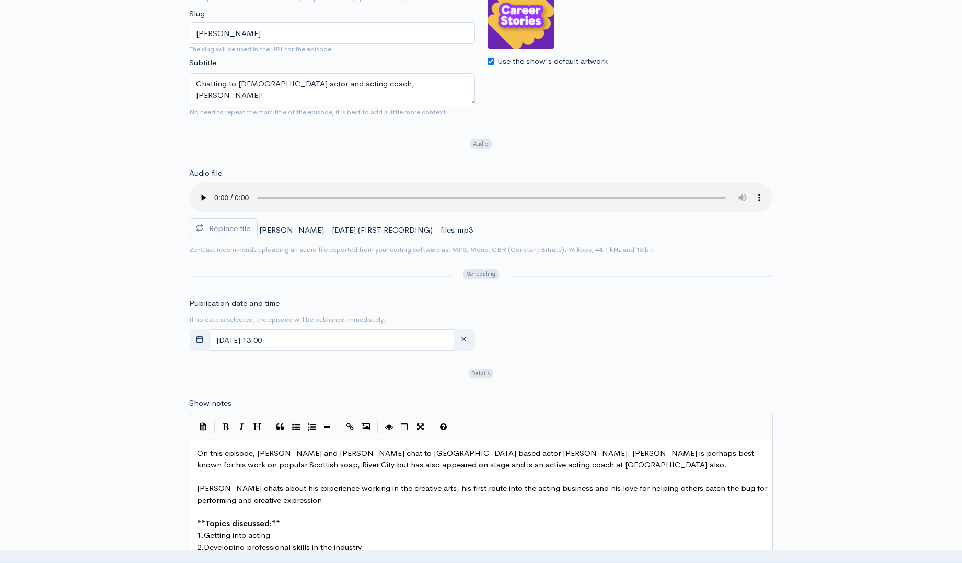
scroll to position [232, 0]
click at [466, 330] on button "button" at bounding box center [464, 337] width 21 height 21
type input "12"
click at [268, 337] on input "text" at bounding box center [332, 337] width 245 height 21
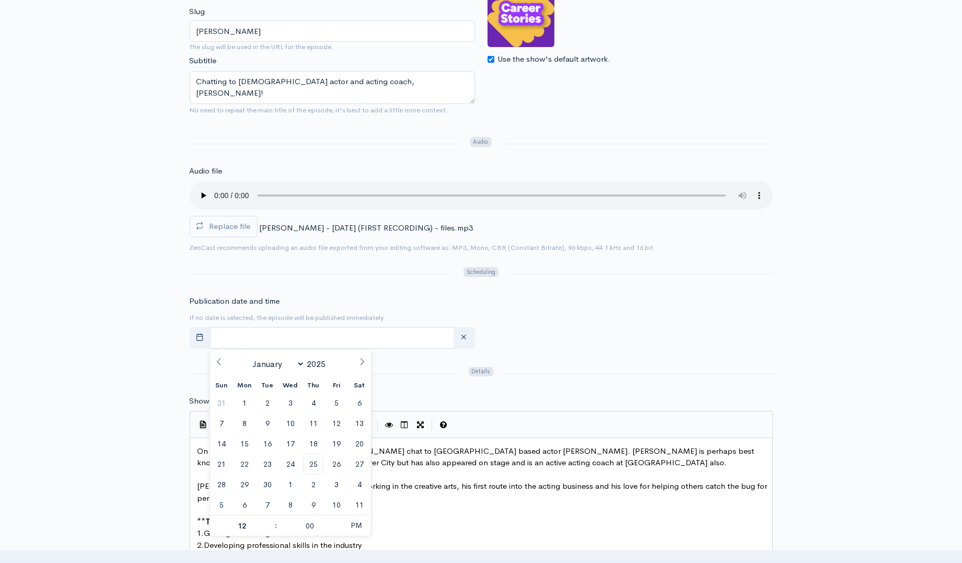
click at [666, 319] on div "Publication date and time If no date is selected, the episode will be published…" at bounding box center [481, 324] width 596 height 58
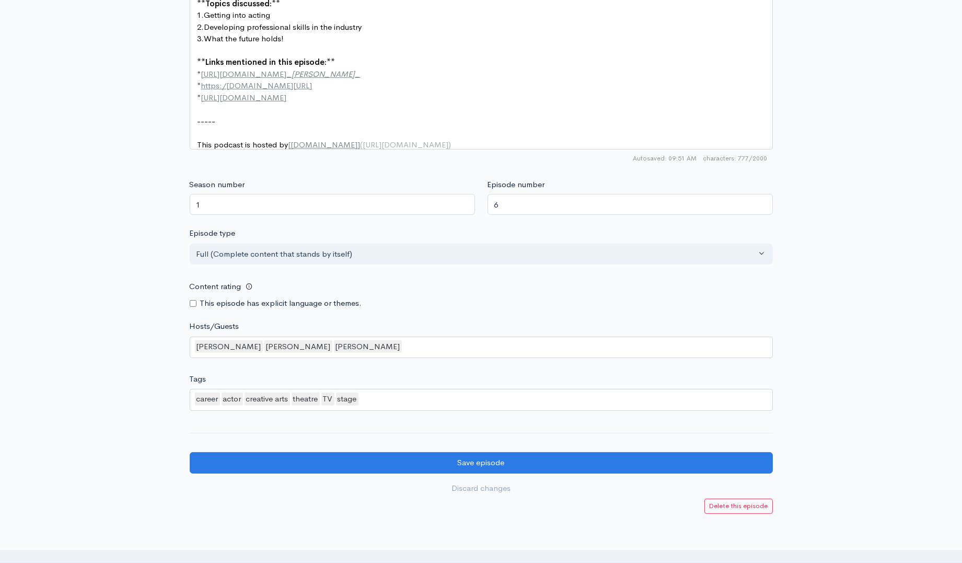
scroll to position [813, 0]
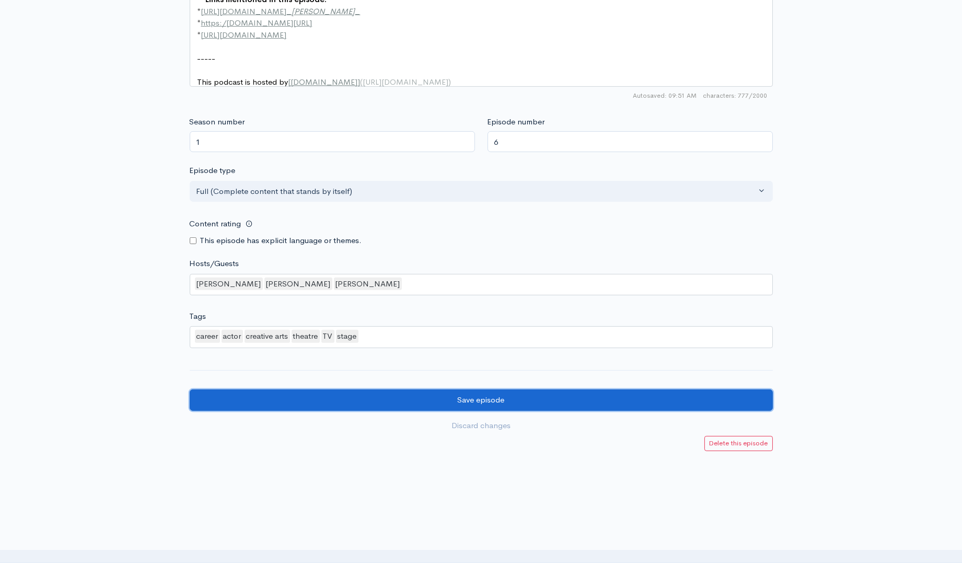
click at [506, 407] on input "Save episode" at bounding box center [481, 399] width 583 height 21
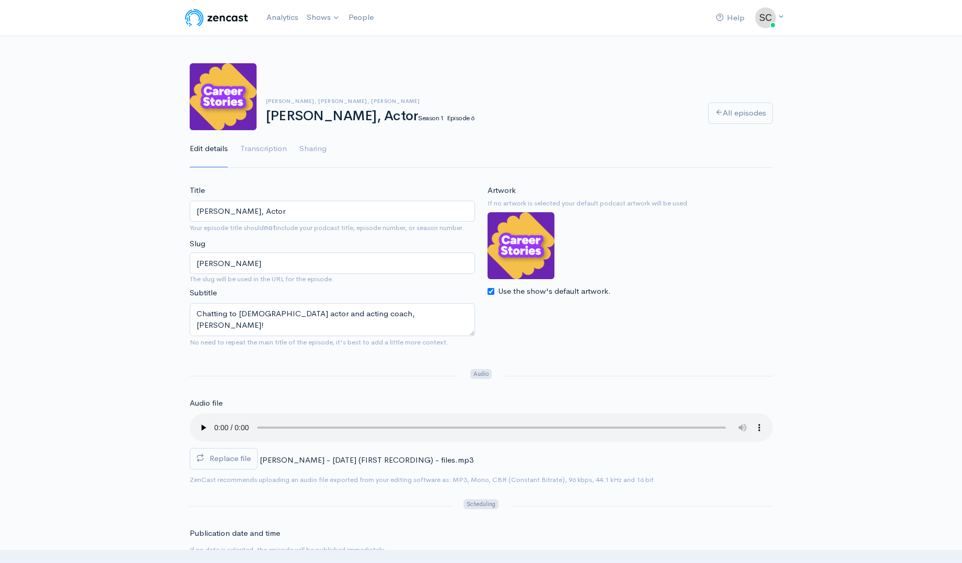
select select "8"
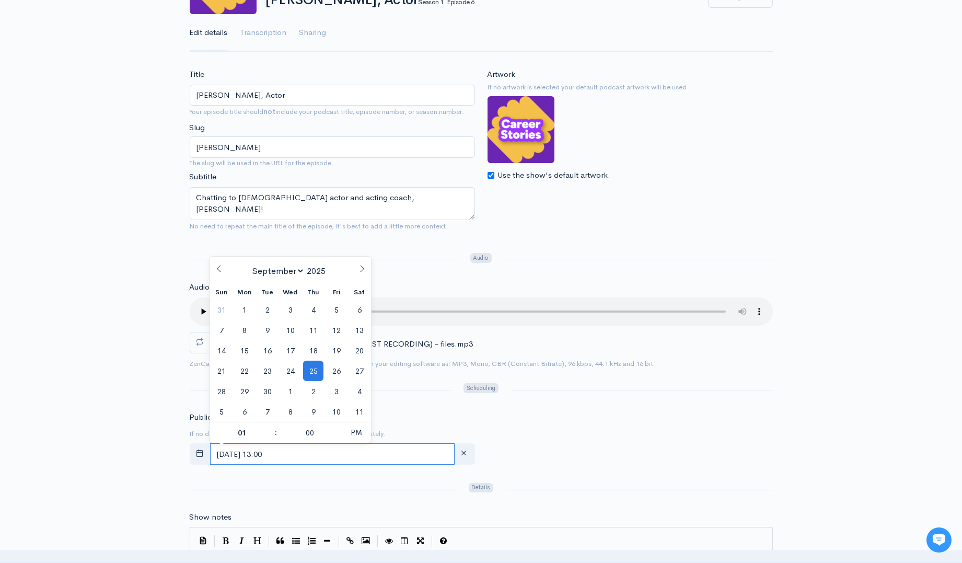
click at [352, 450] on input "September, 25 2025 13:00" at bounding box center [332, 453] width 245 height 21
click at [269, 437] on span at bounding box center [270, 438] width 7 height 10
type input "September, 25 2025 12:00"
type input "12"
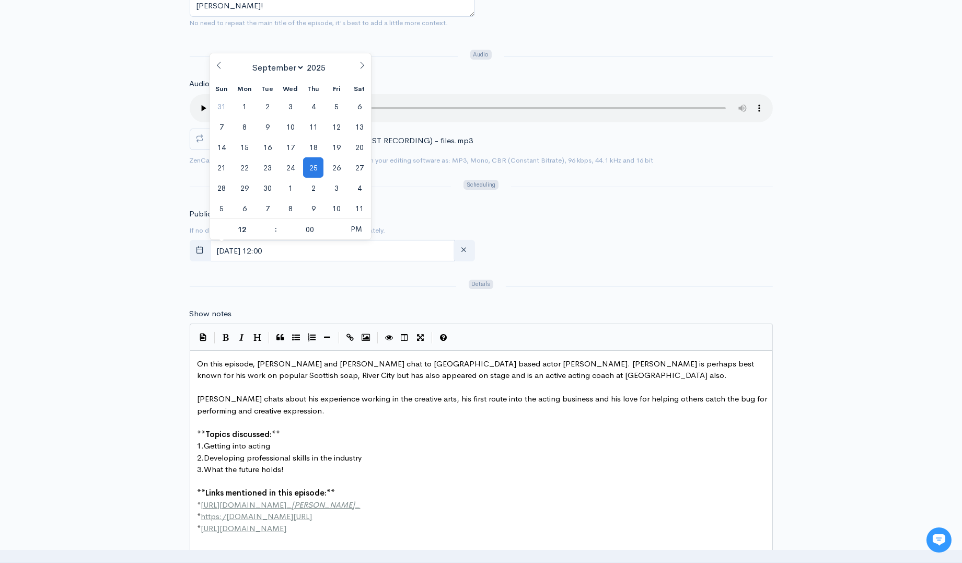
scroll to position [348, 0]
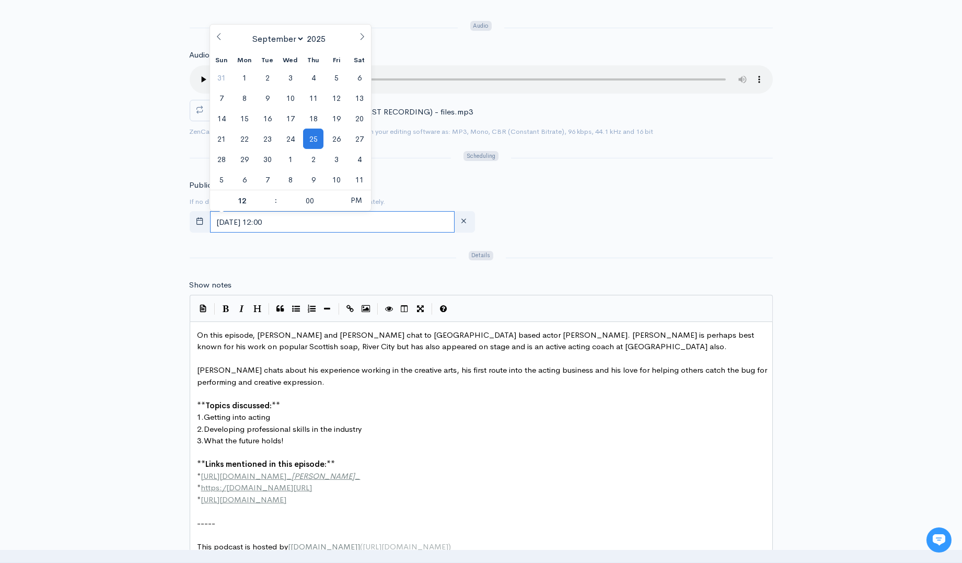
click at [293, 223] on input "September, 25 2025 12:00" at bounding box center [332, 221] width 245 height 21
click at [339, 204] on span at bounding box center [338, 206] width 7 height 10
type input "September, 25 2025 11:55"
type input "11"
type input "00"
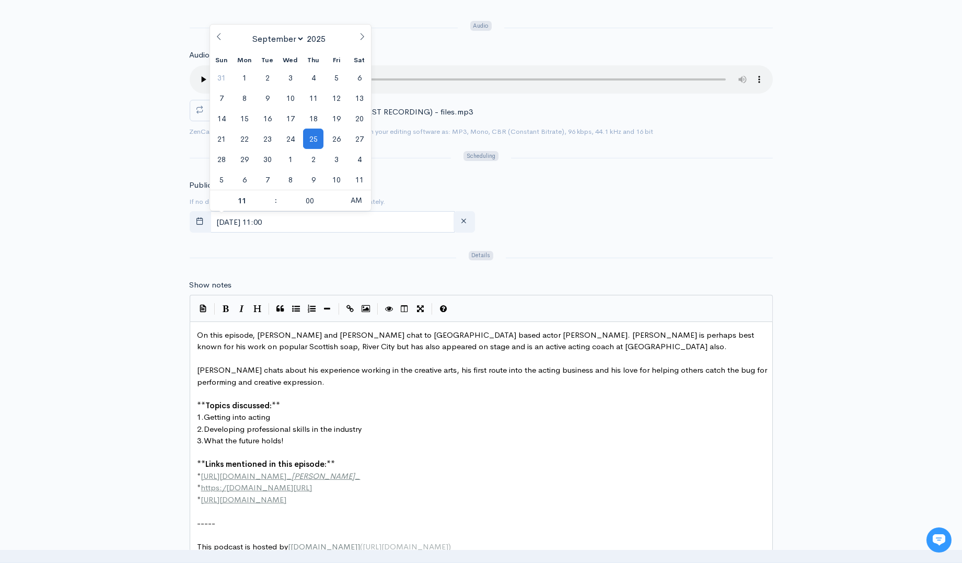
click at [670, 247] on form "Title Sean Connor, Actor Your episode title should not include your podcast tit…" at bounding box center [481, 368] width 583 height 1064
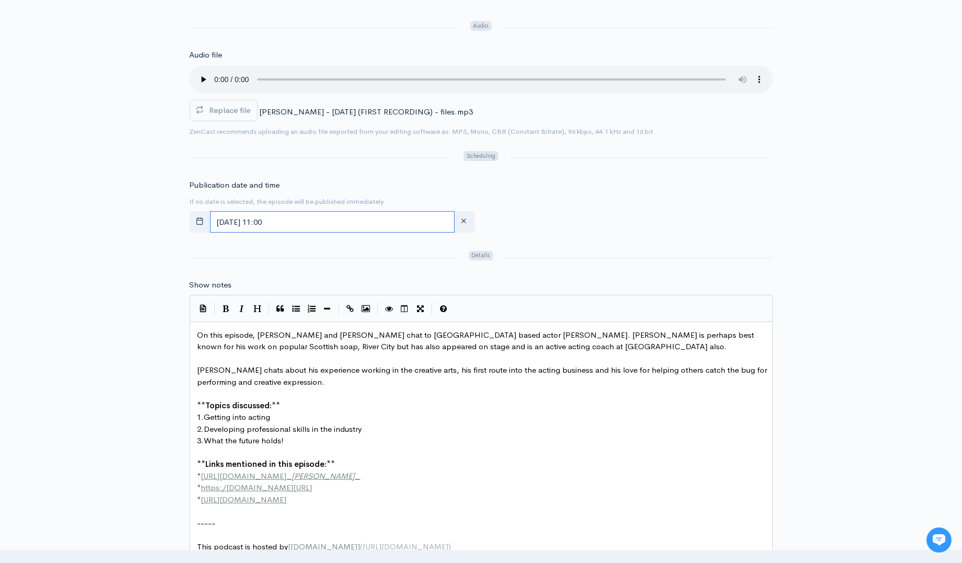
click at [296, 221] on input "September, 25 2025 11:00" at bounding box center [332, 221] width 245 height 21
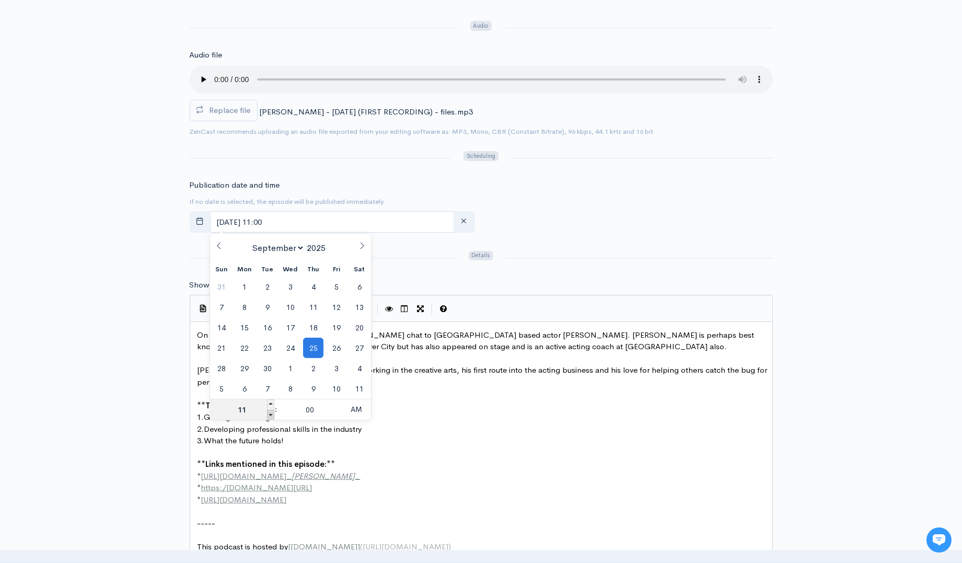
click at [268, 411] on span at bounding box center [270, 415] width 7 height 10
type input "September, 25 2025 10:00"
type input "10"
click at [328, 407] on input "00" at bounding box center [310, 409] width 64 height 21
type input "30"
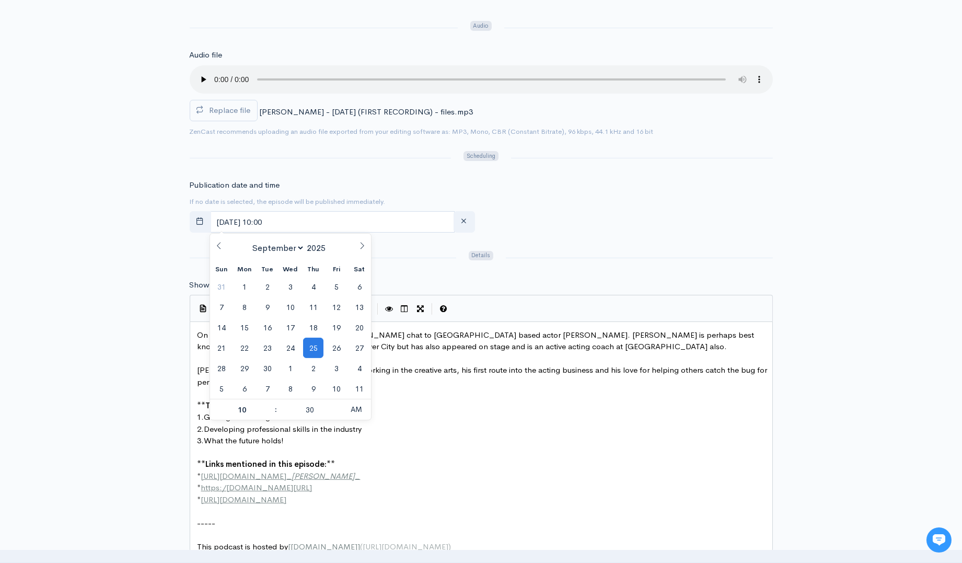
type input "September, 25 2025 10:30"
click at [458, 454] on pre "​" at bounding box center [486, 453] width 581 height 12
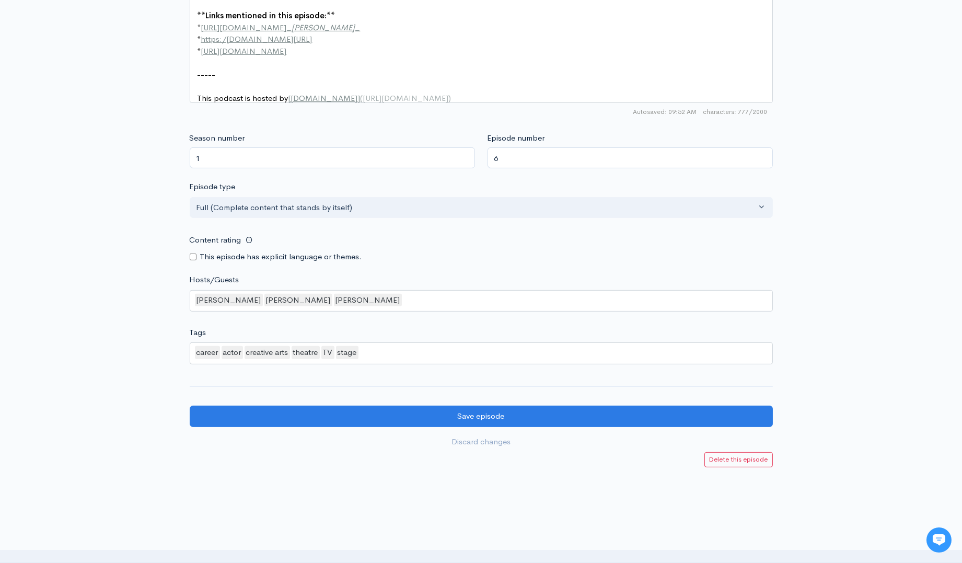
scroll to position [847, 0]
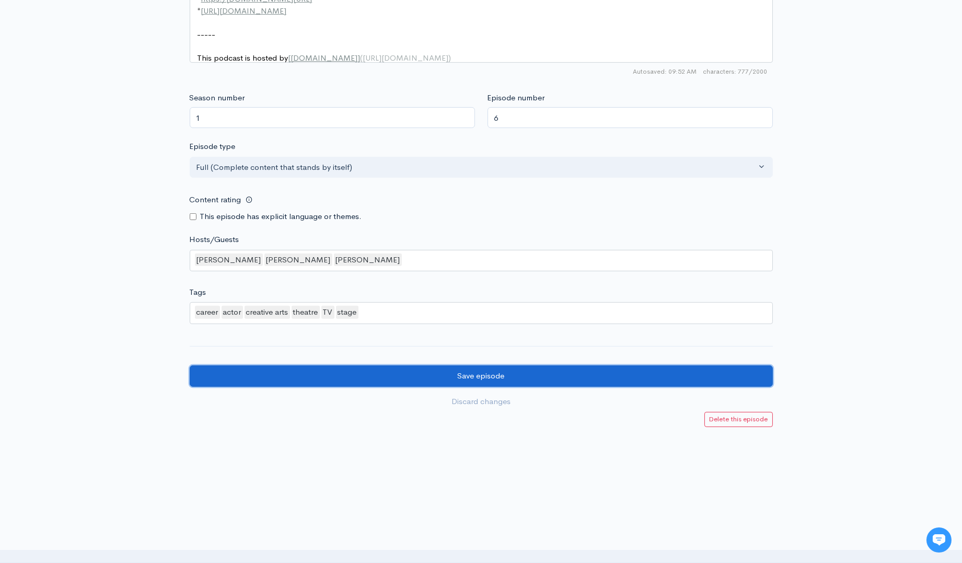
click at [587, 377] on input "Save episode" at bounding box center [481, 375] width 583 height 21
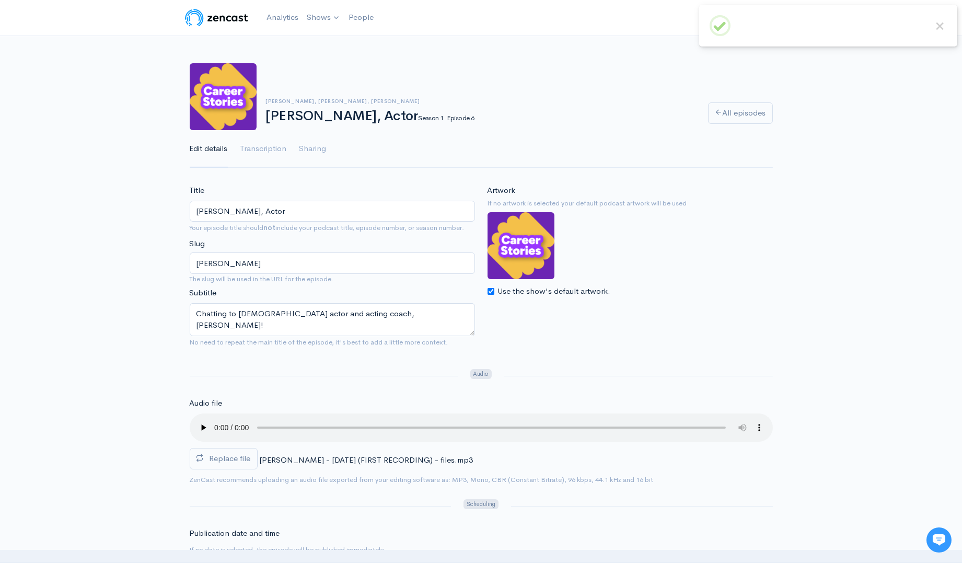
click at [187, 24] on img at bounding box center [216, 17] width 66 height 21
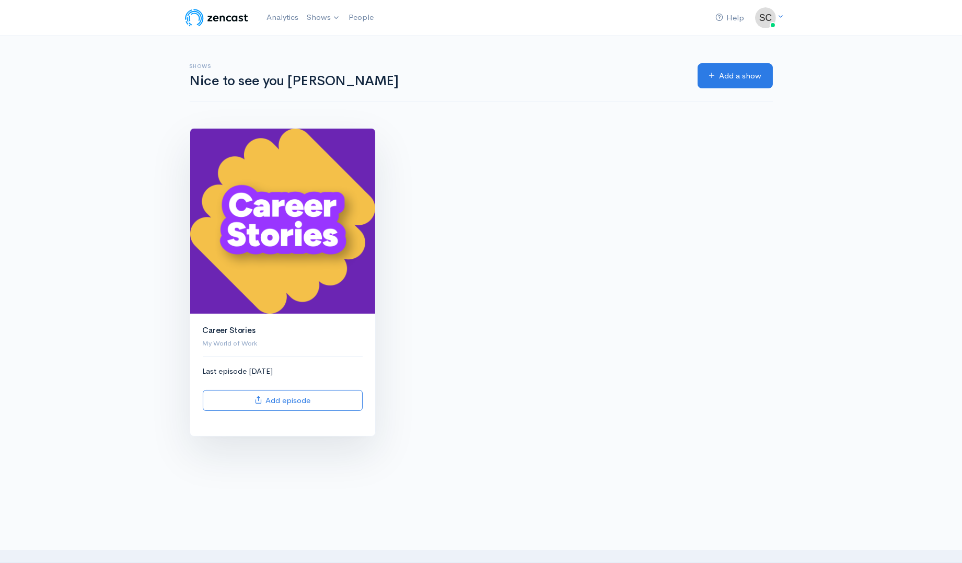
click at [233, 235] on img at bounding box center [282, 221] width 185 height 185
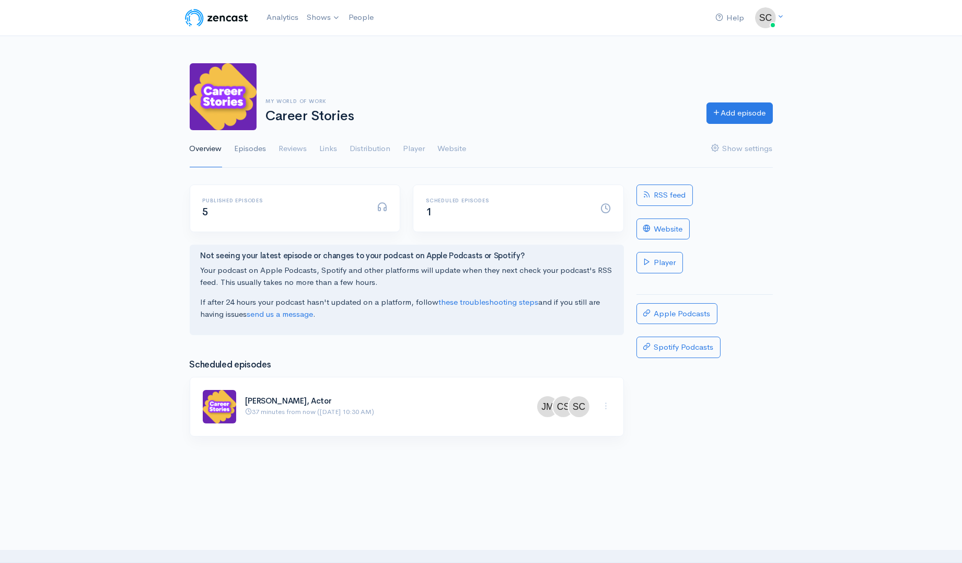
click at [260, 153] on link "Episodes" at bounding box center [251, 149] width 32 height 38
